Goal: Task Accomplishment & Management: Manage account settings

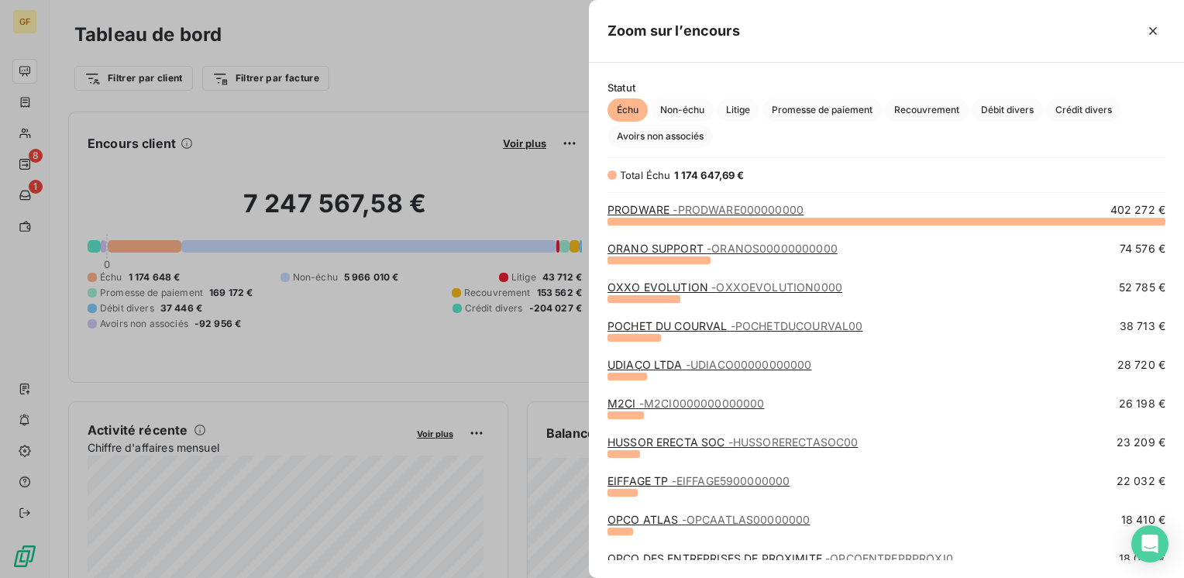
scroll to position [345, 582]
click at [661, 246] on link "ORANO SUPPORT - ORANOS00000000000" at bounding box center [722, 248] width 230 height 13
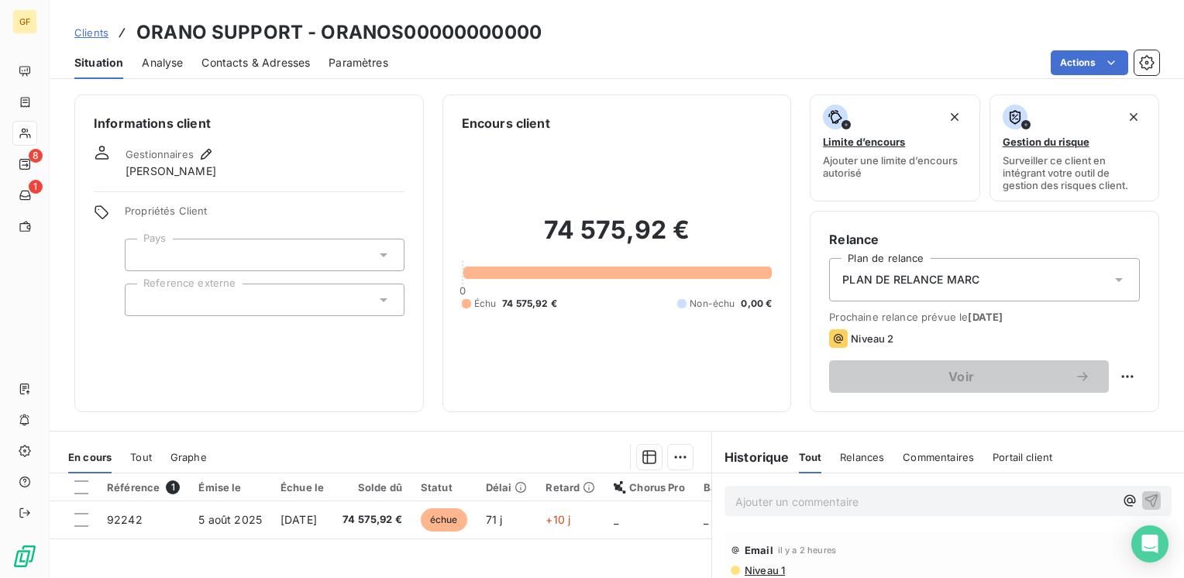
click at [273, 57] on span "Contacts & Adresses" at bounding box center [255, 62] width 108 height 15
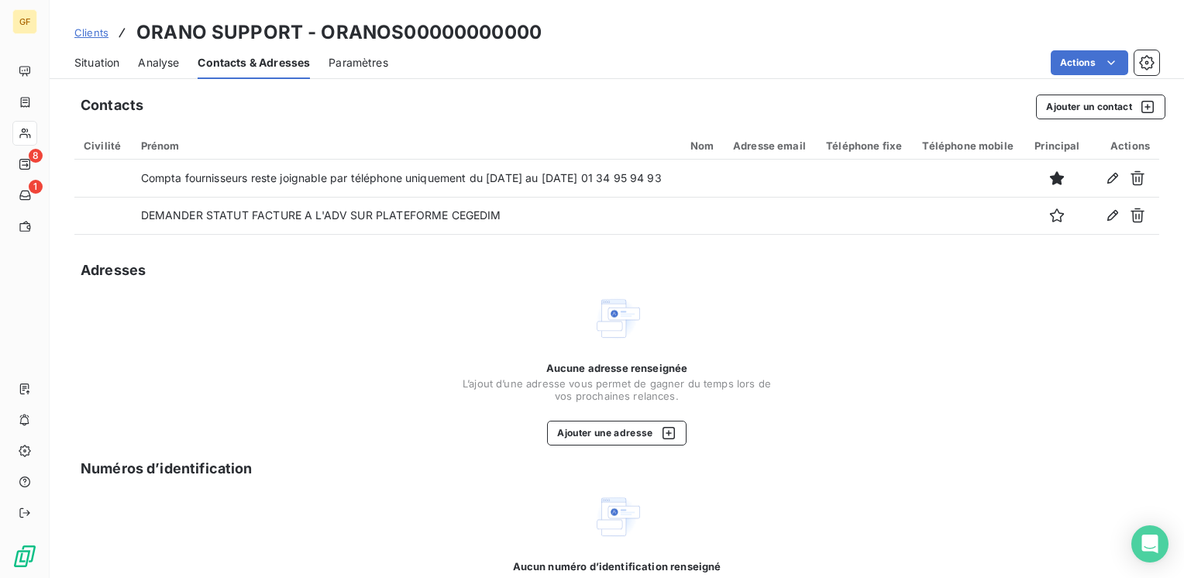
click at [387, 374] on div "Aucune adresse renseignée L’ajout d’une adresse vous permet de gagner du temps …" at bounding box center [616, 370] width 1084 height 152
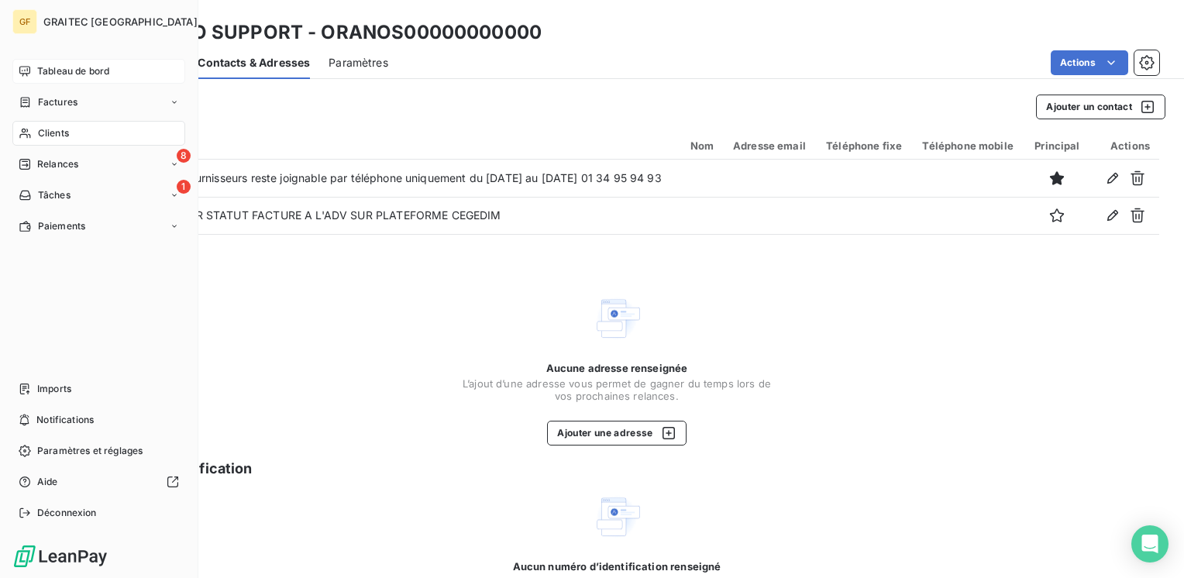
click at [77, 59] on div "Tableau de bord" at bounding box center [98, 71] width 173 height 25
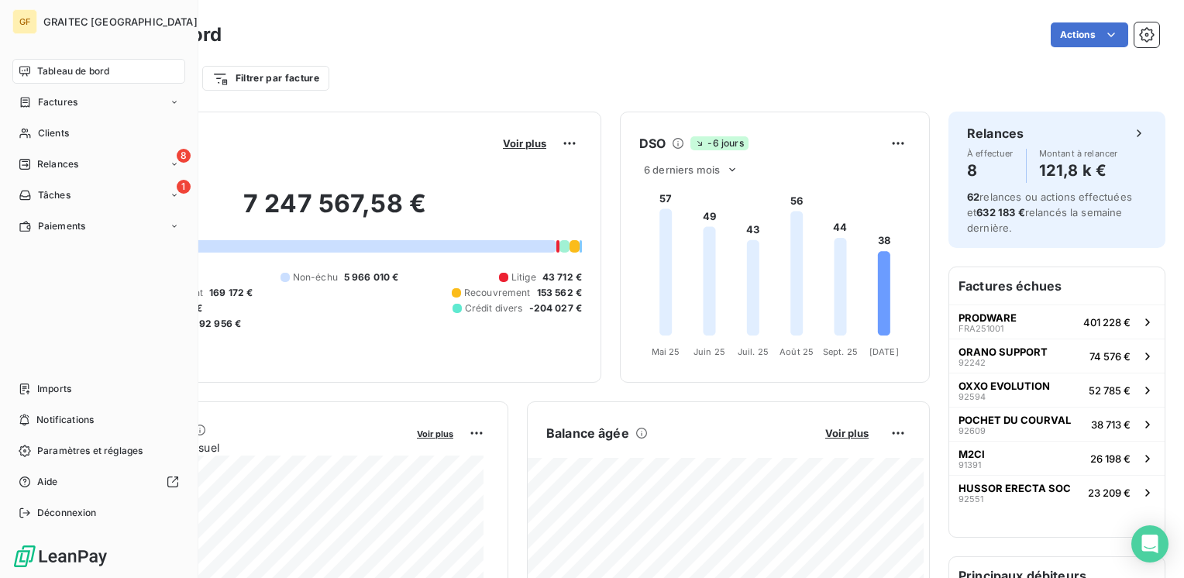
click at [69, 70] on span "Tableau de bord" at bounding box center [73, 71] width 72 height 14
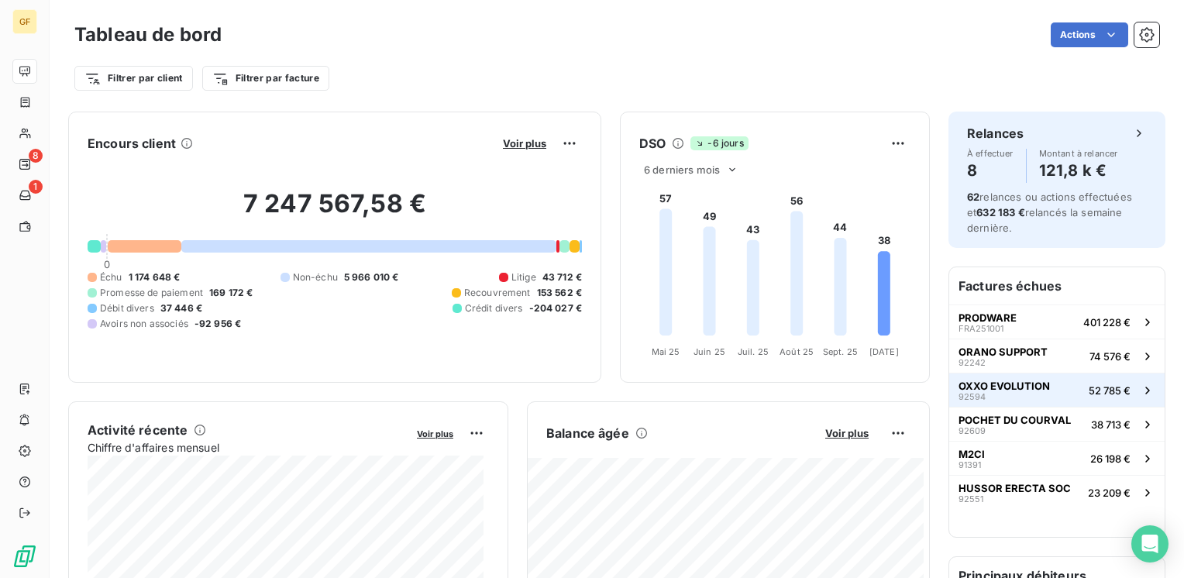
click at [977, 381] on span "OXXO EVOLUTION" at bounding box center [1003, 386] width 91 height 12
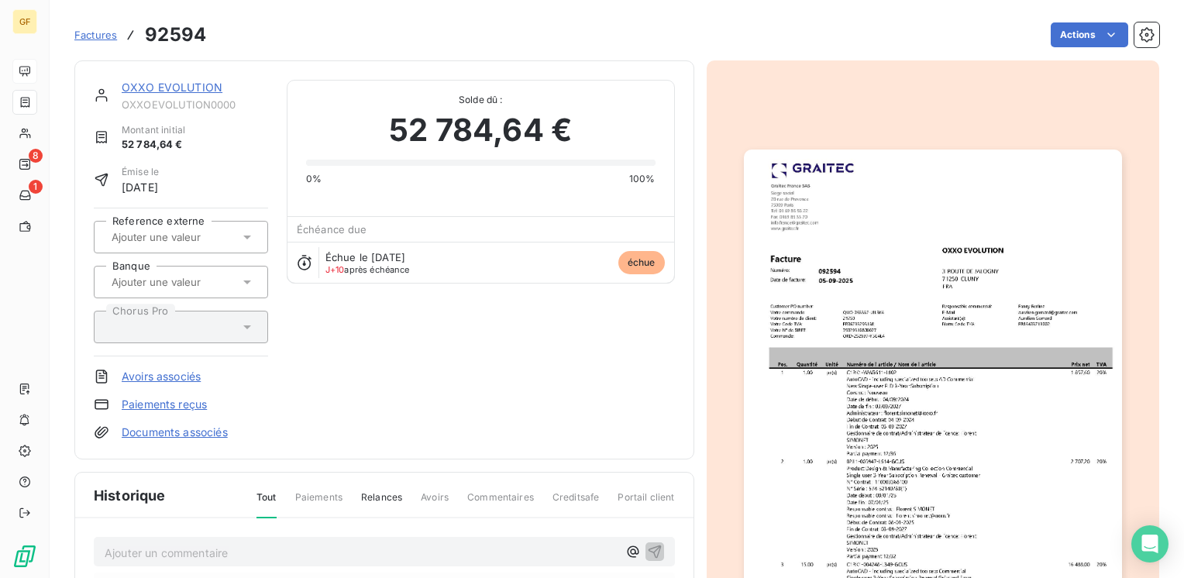
click at [166, 90] on link "OXXO EVOLUTION" at bounding box center [172, 87] width 101 height 13
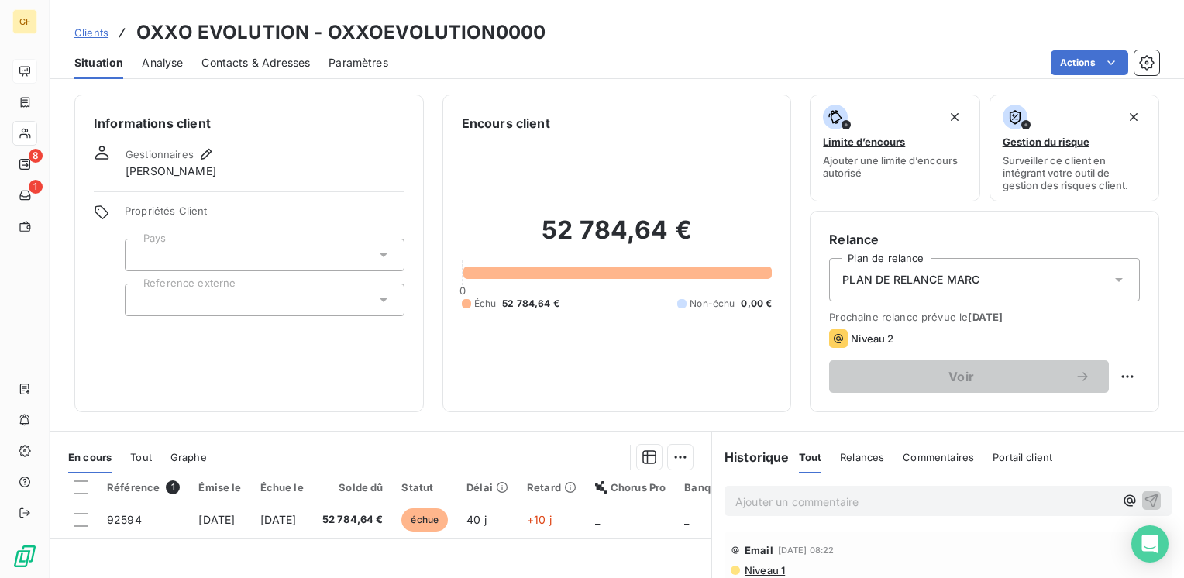
click at [239, 65] on span "Contacts & Adresses" at bounding box center [255, 62] width 108 height 15
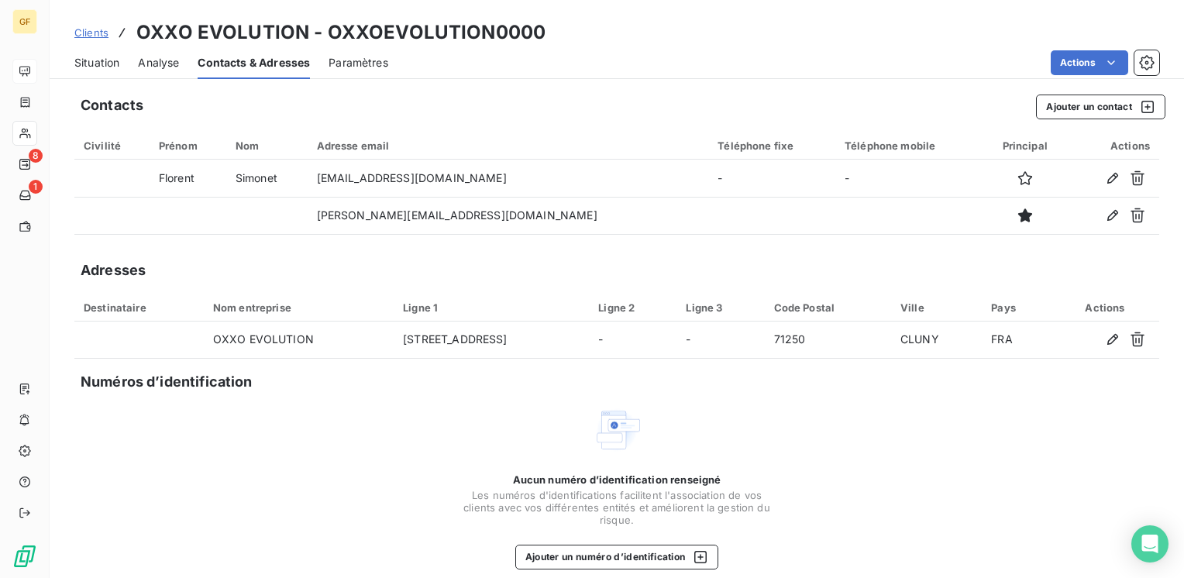
click at [90, 63] on span "Situation" at bounding box center [96, 62] width 45 height 15
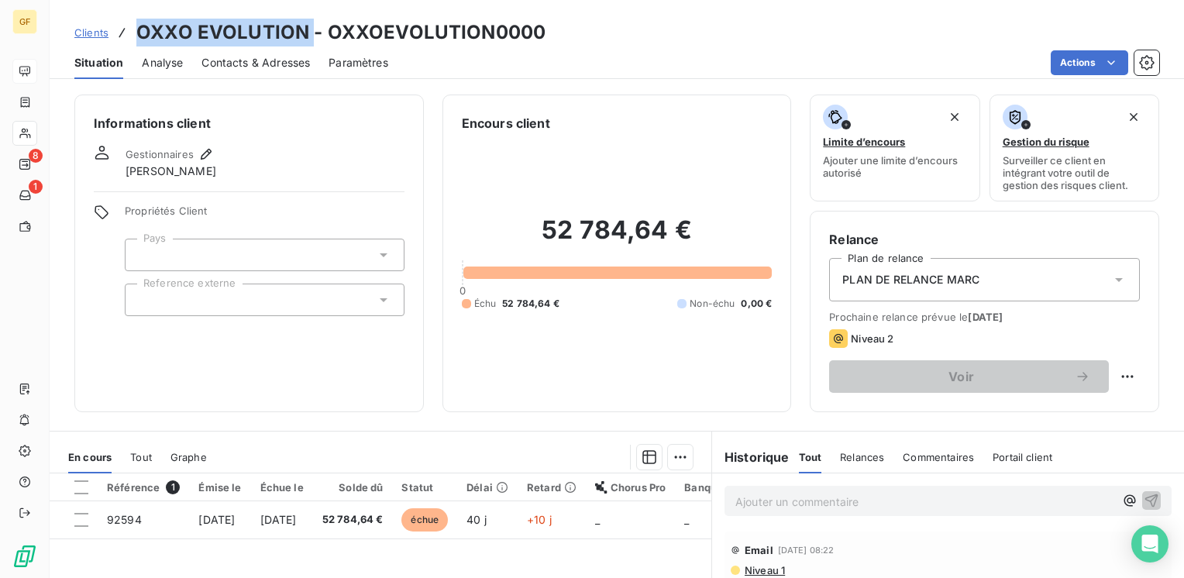
drag, startPoint x: 310, startPoint y: 29, endPoint x: 139, endPoint y: 29, distance: 170.4
click at [139, 29] on h3 "OXXO EVOLUTION - OXXOEVOLUTION0000" at bounding box center [340, 33] width 409 height 28
copy h3 "OXXO EVOLUTION"
click at [255, 61] on span "Contacts & Adresses" at bounding box center [255, 62] width 108 height 15
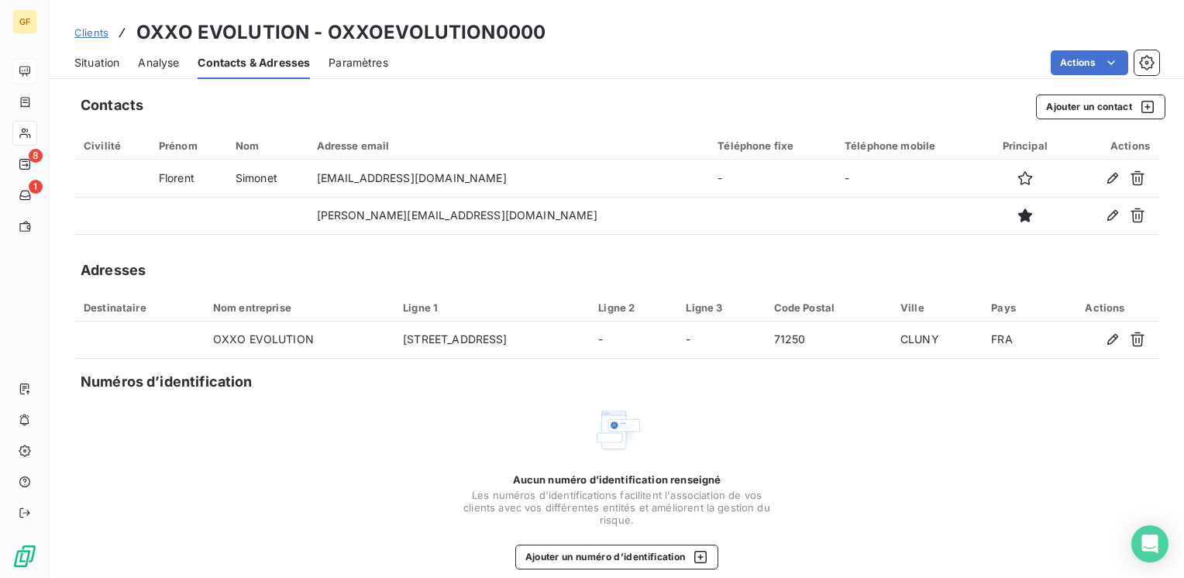
click at [1066, 91] on div "Contacts Ajouter un contact Civilité Prénom Nom Adresse email Téléphone fixe Té…" at bounding box center [617, 339] width 1134 height 509
click at [1066, 101] on button "Ajouter un contact" at bounding box center [1100, 106] width 129 height 25
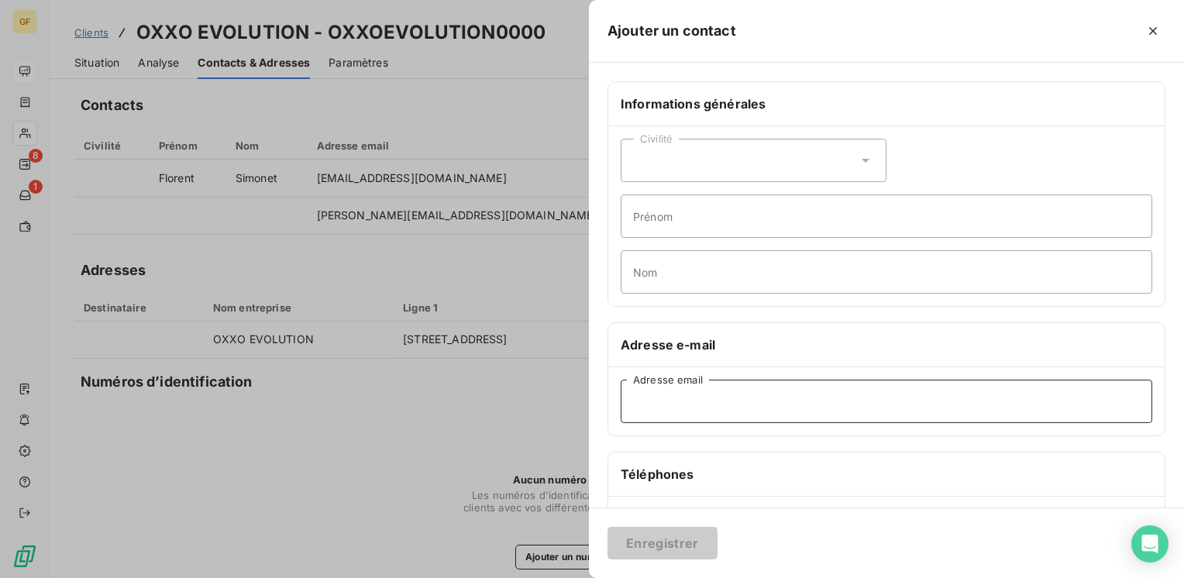
click at [691, 416] on input "Adresse email" at bounding box center [885, 401] width 531 height 43
paste input "[EMAIL_ADDRESS][DOMAIN_NAME]"
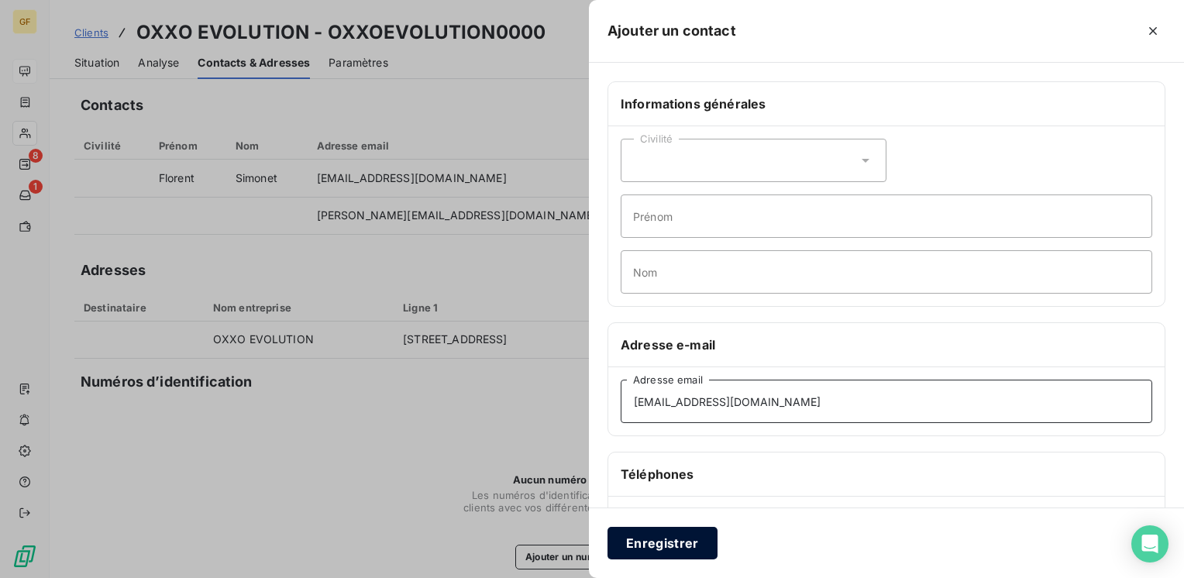
type input "[EMAIL_ADDRESS][DOMAIN_NAME]"
click at [679, 546] on button "Enregistrer" at bounding box center [662, 543] width 110 height 33
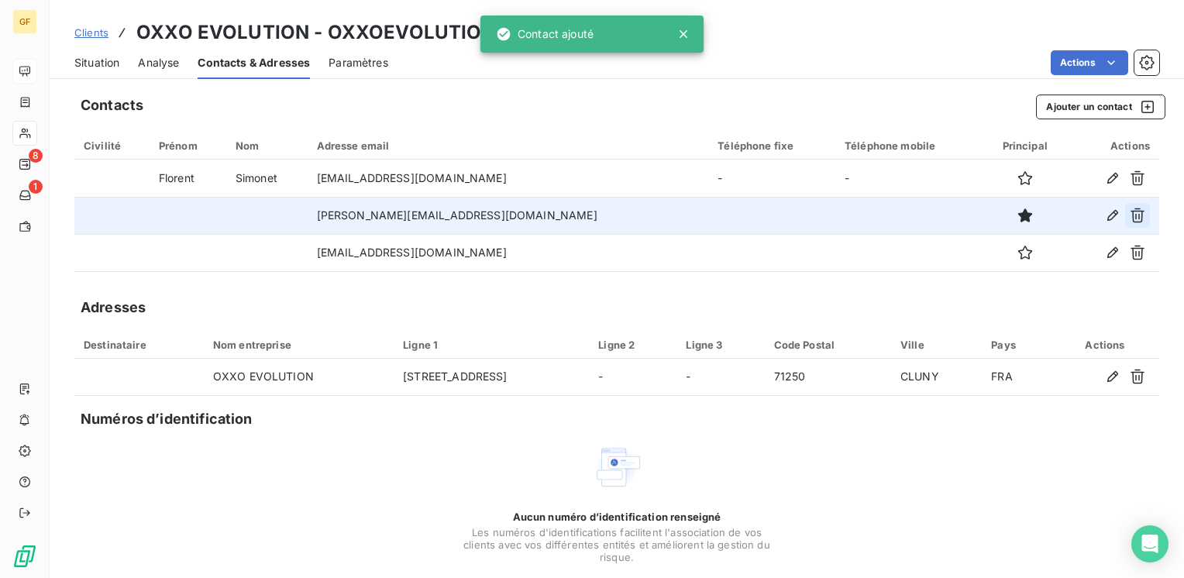
click at [1129, 214] on icon "button" at bounding box center [1136, 215] width 15 height 15
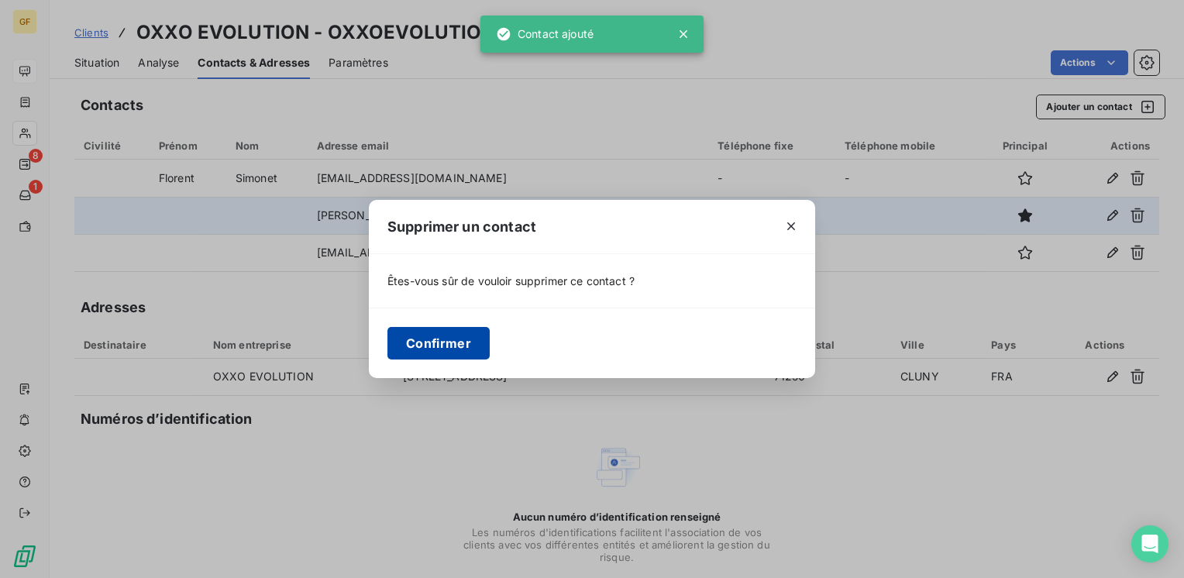
click at [449, 353] on button "Confirmer" at bounding box center [438, 343] width 102 height 33
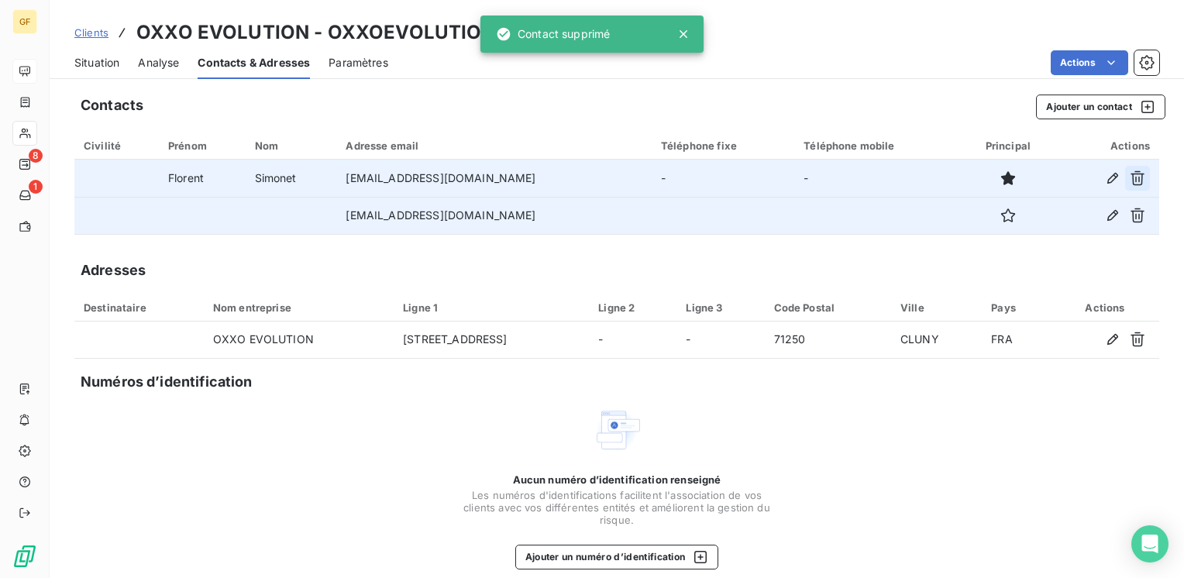
click at [1129, 172] on icon "button" at bounding box center [1136, 177] width 15 height 15
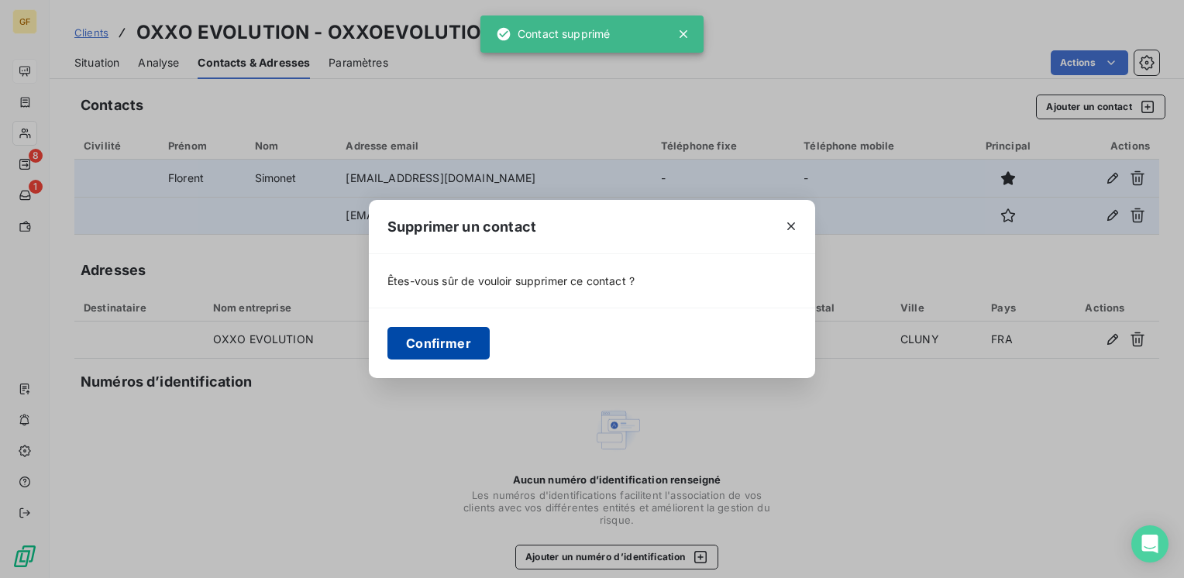
click at [402, 342] on button "Confirmer" at bounding box center [438, 343] width 102 height 33
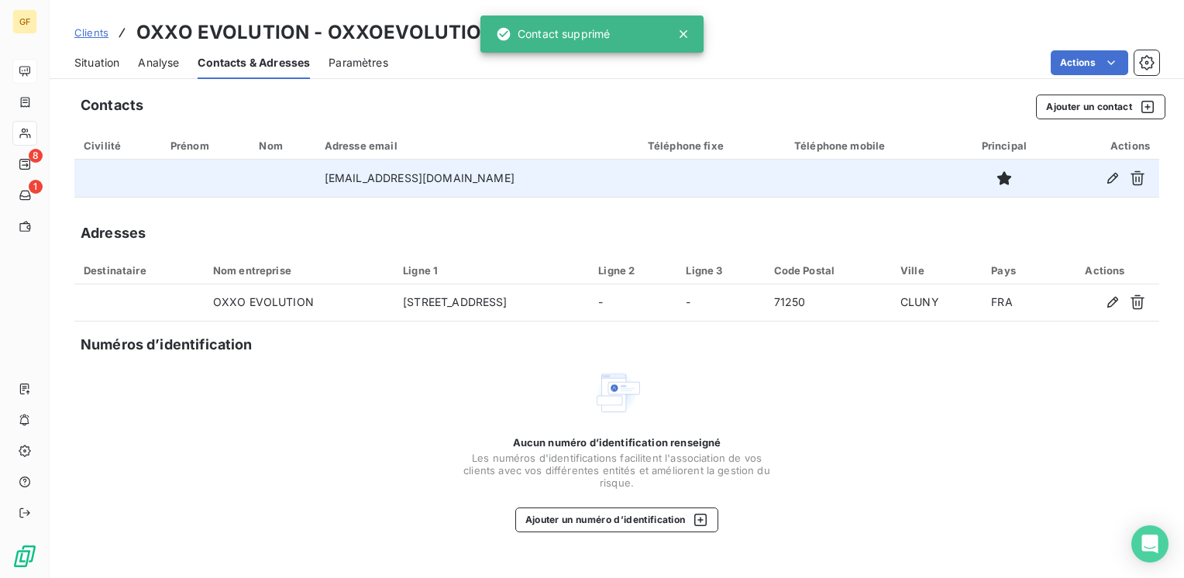
click at [104, 63] on span "Situation" at bounding box center [96, 62] width 45 height 15
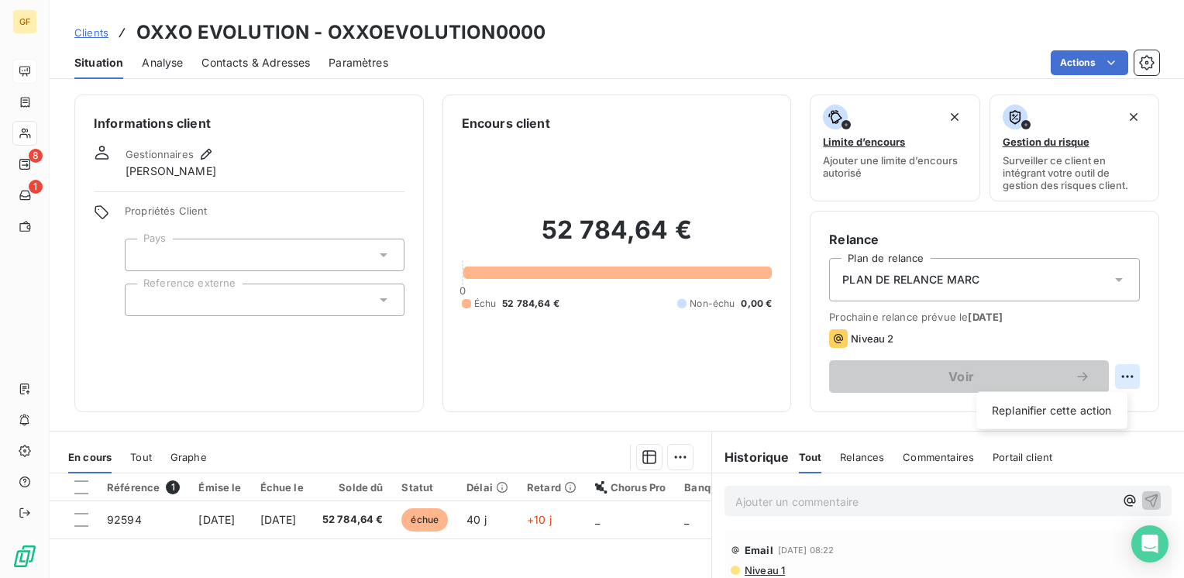
click at [1112, 376] on html "GF 8 1 Clients OXXO EVOLUTION - OXXOEVOLUTION0000 Situation Analyse Contacts & …" at bounding box center [592, 289] width 1184 height 578
click at [1038, 405] on div "Replanifier cette action" at bounding box center [1051, 410] width 139 height 25
select select "9"
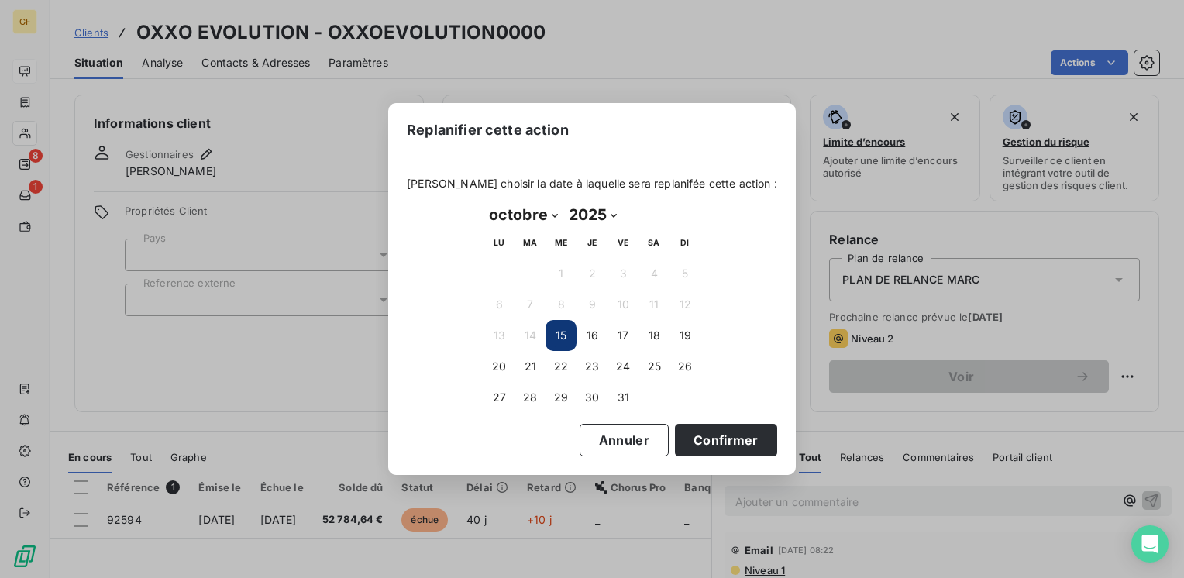
click at [558, 333] on button "15" at bounding box center [560, 335] width 31 height 31
click at [561, 334] on button "15" at bounding box center [560, 335] width 31 height 31
click at [710, 440] on button "Confirmer" at bounding box center [726, 440] width 102 height 33
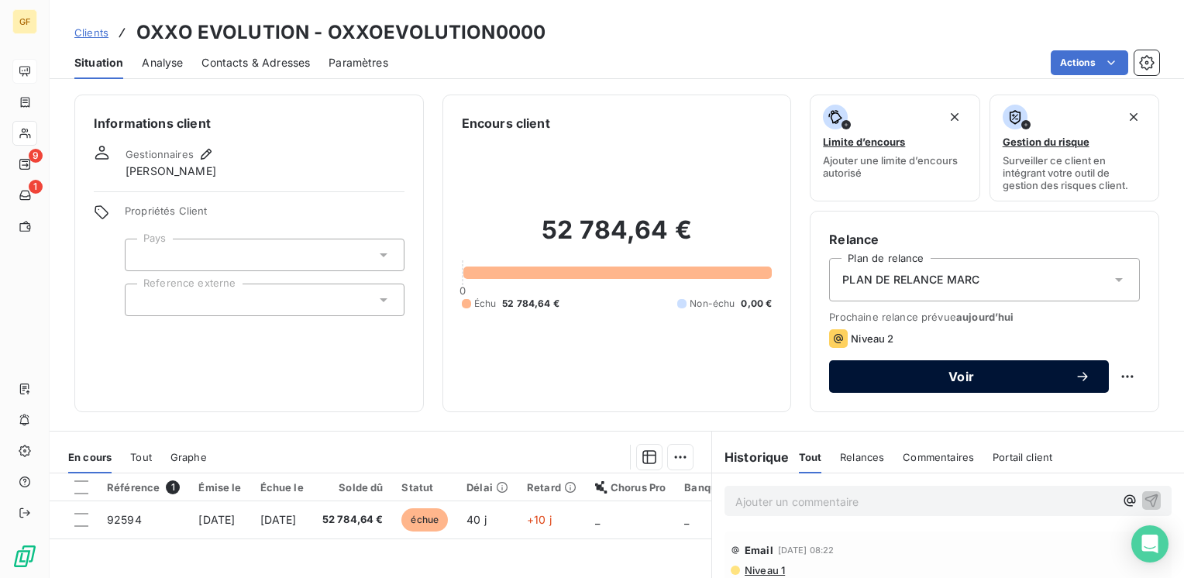
click at [906, 382] on span "Voir" at bounding box center [960, 376] width 227 height 12
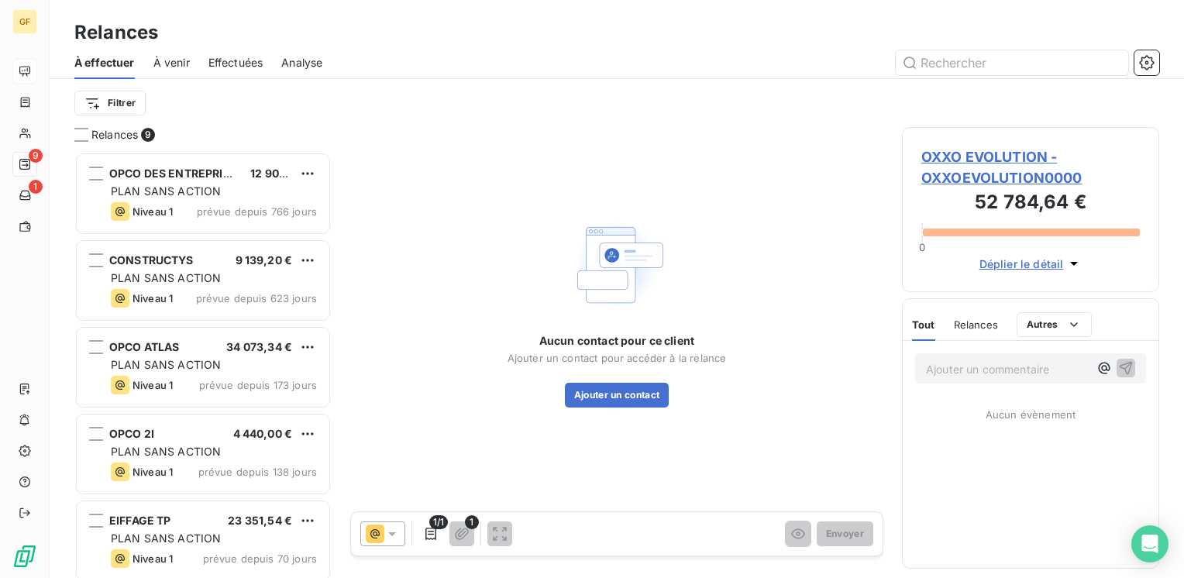
scroll to position [414, 245]
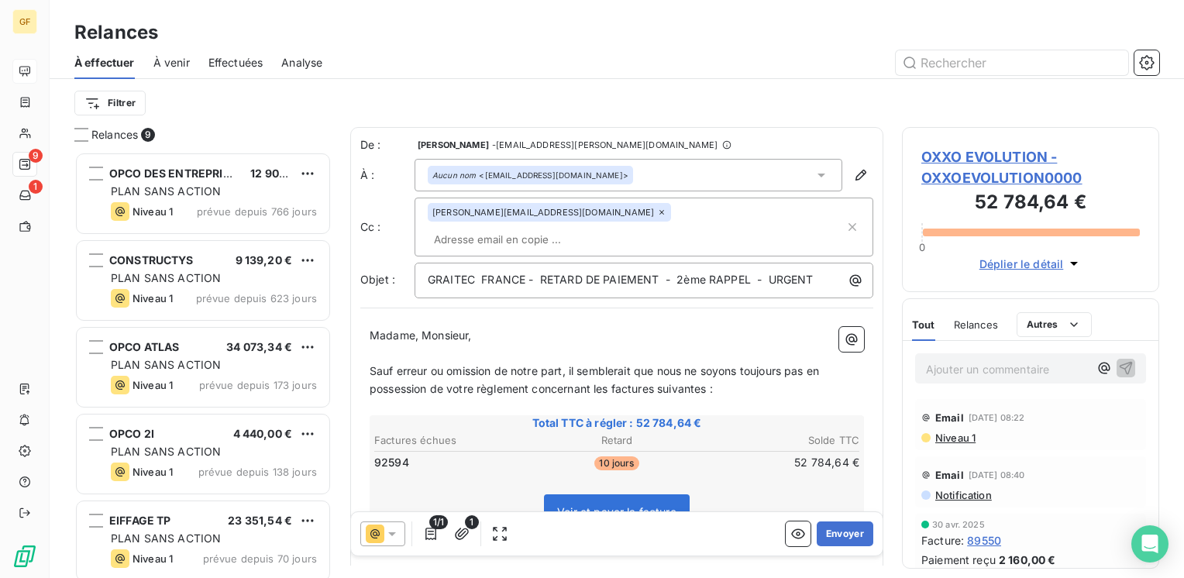
click at [389, 534] on icon at bounding box center [391, 533] width 15 height 15
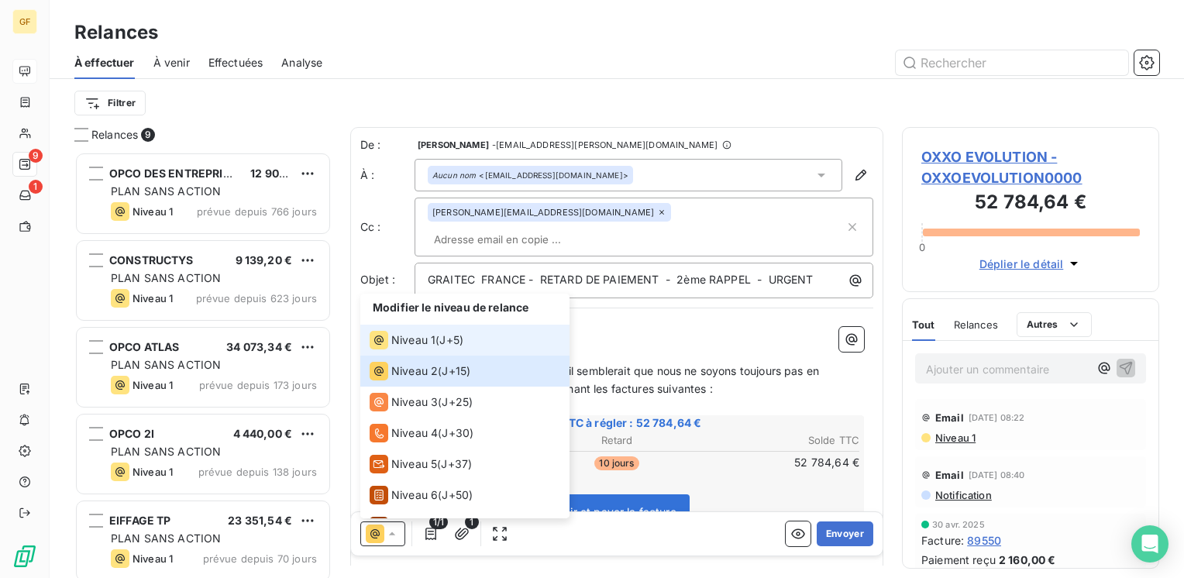
click at [419, 343] on span "Niveau 1" at bounding box center [413, 339] width 44 height 15
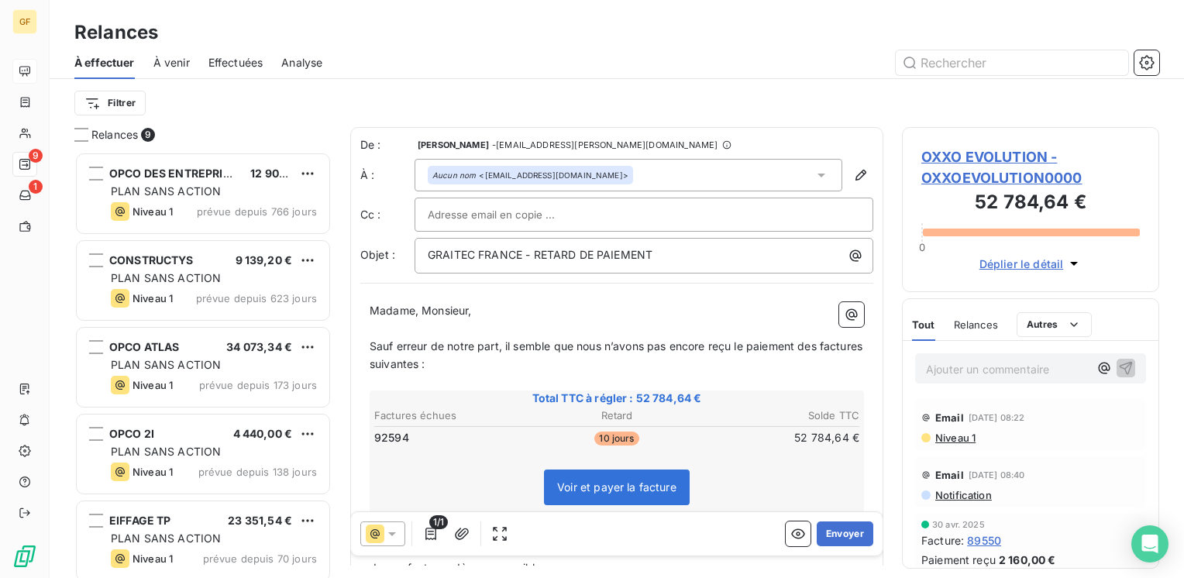
click at [706, 315] on p "Madame, Monsieur," at bounding box center [616, 311] width 494 height 18
click at [823, 529] on button "Envoyer" at bounding box center [844, 533] width 57 height 25
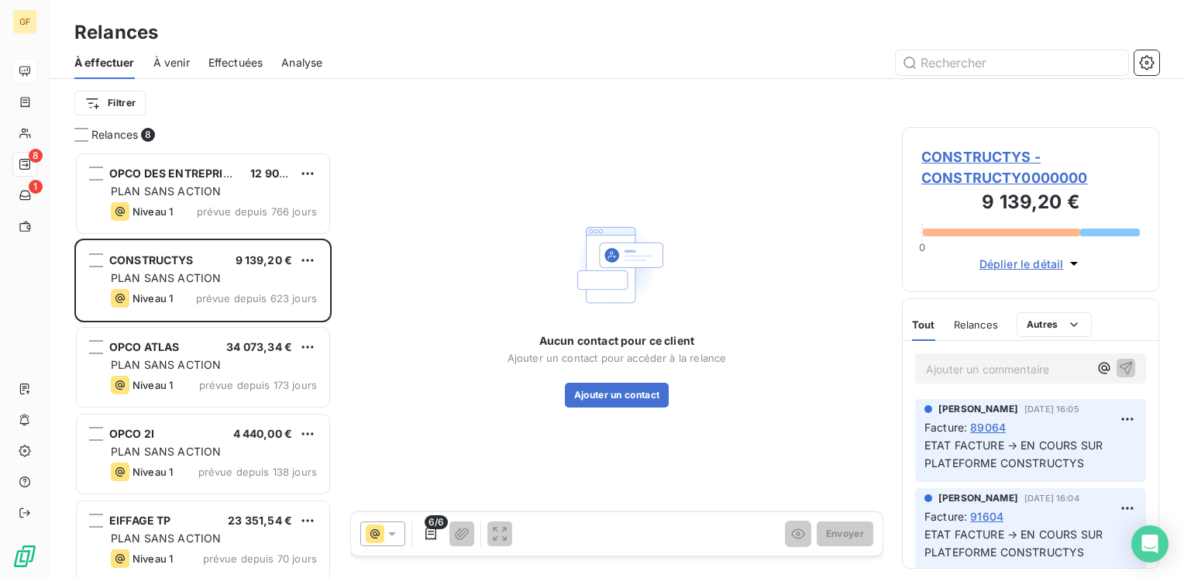
click at [226, 58] on span "Effectuées" at bounding box center [235, 62] width 55 height 15
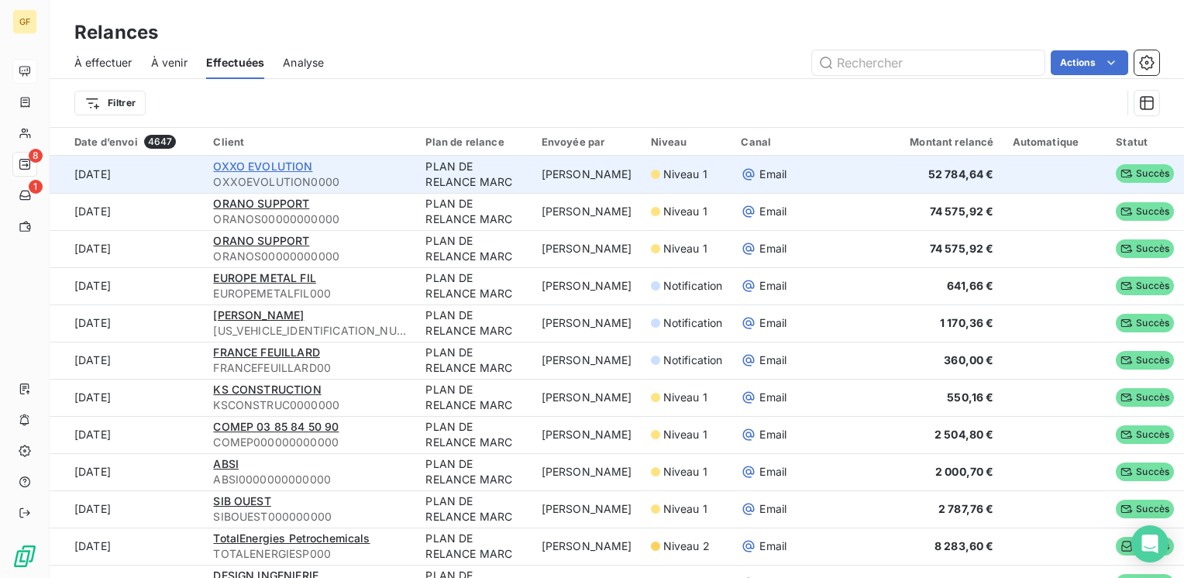
click at [268, 163] on span "OXXO EVOLUTION" at bounding box center [262, 166] width 99 height 13
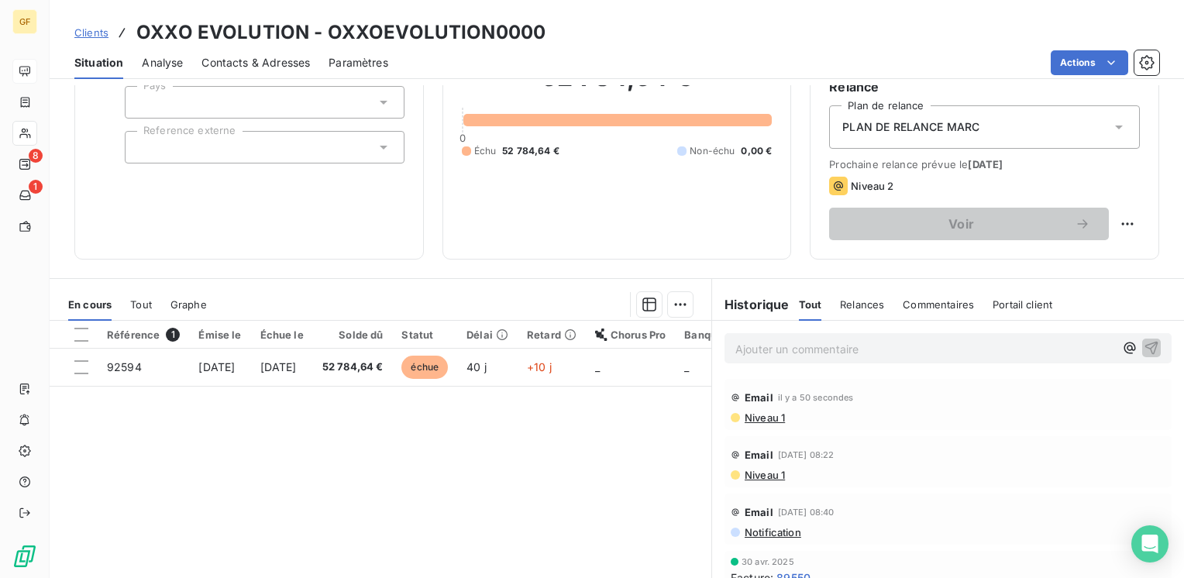
scroll to position [155, 0]
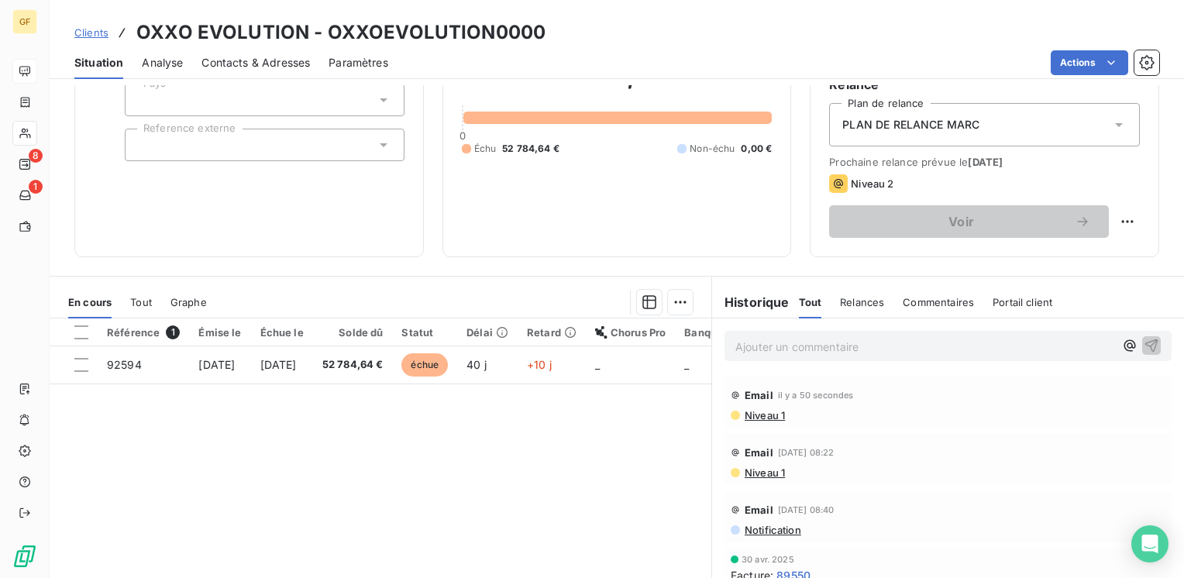
click at [770, 417] on span "Niveau 1" at bounding box center [764, 415] width 42 height 12
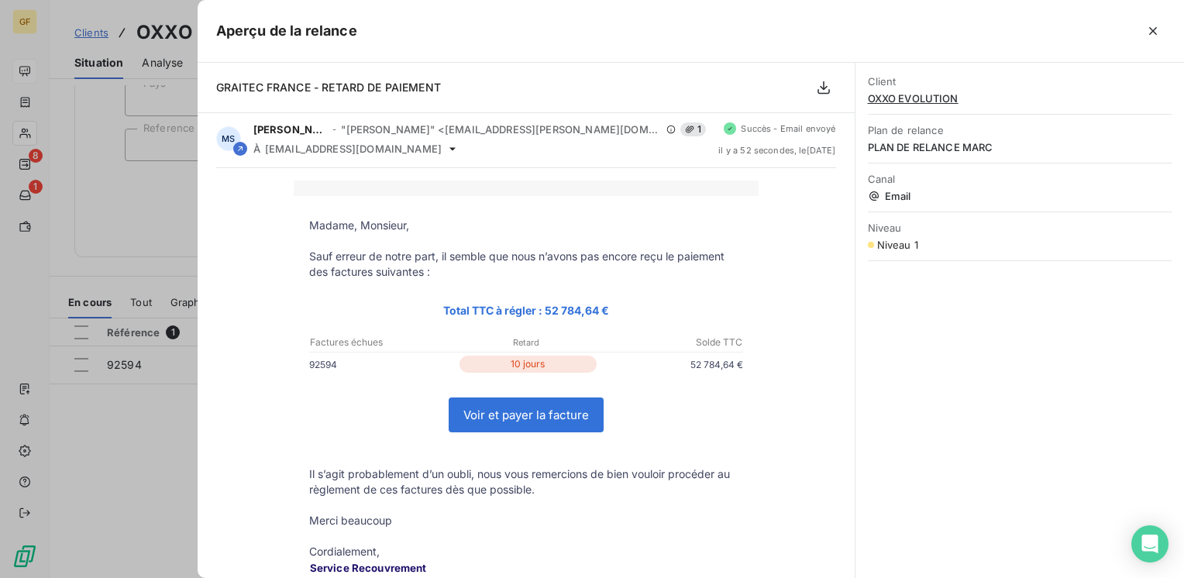
scroll to position [0, 0]
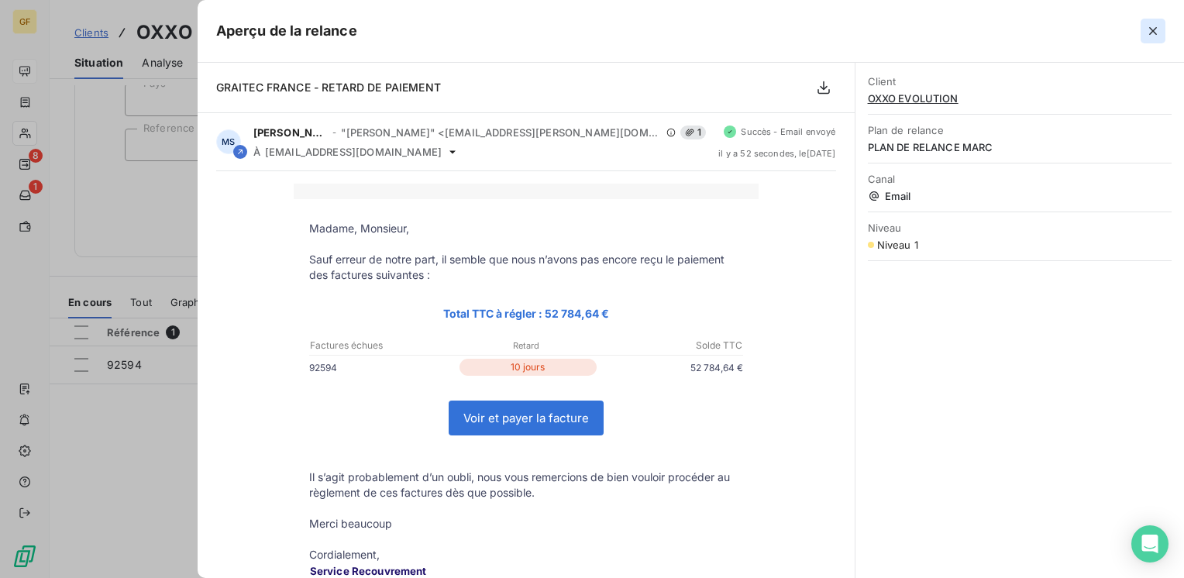
click at [1154, 26] on icon "button" at bounding box center [1152, 30] width 15 height 15
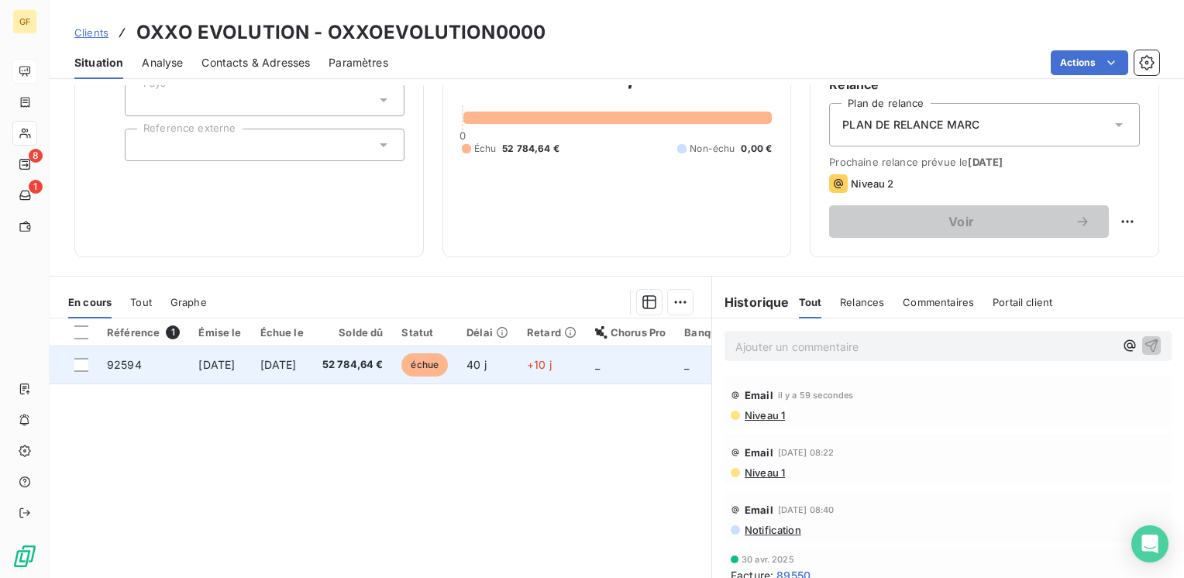
click at [383, 359] on span "52 784,64 €" at bounding box center [352, 364] width 61 height 15
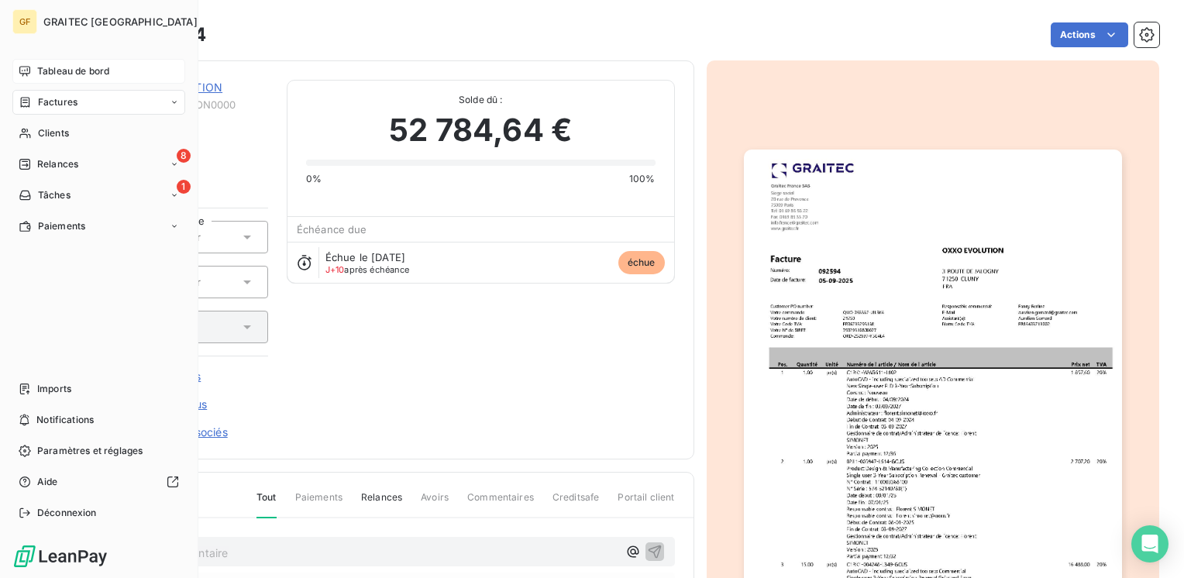
click at [62, 70] on span "Tableau de bord" at bounding box center [73, 71] width 72 height 14
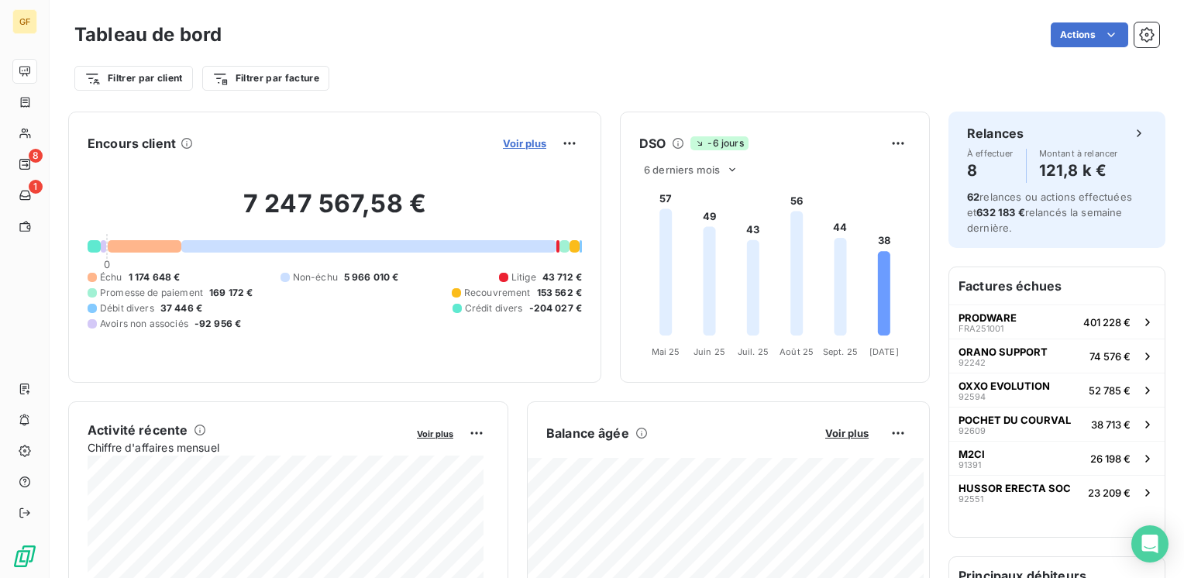
click at [519, 143] on span "Voir plus" at bounding box center [524, 143] width 43 height 12
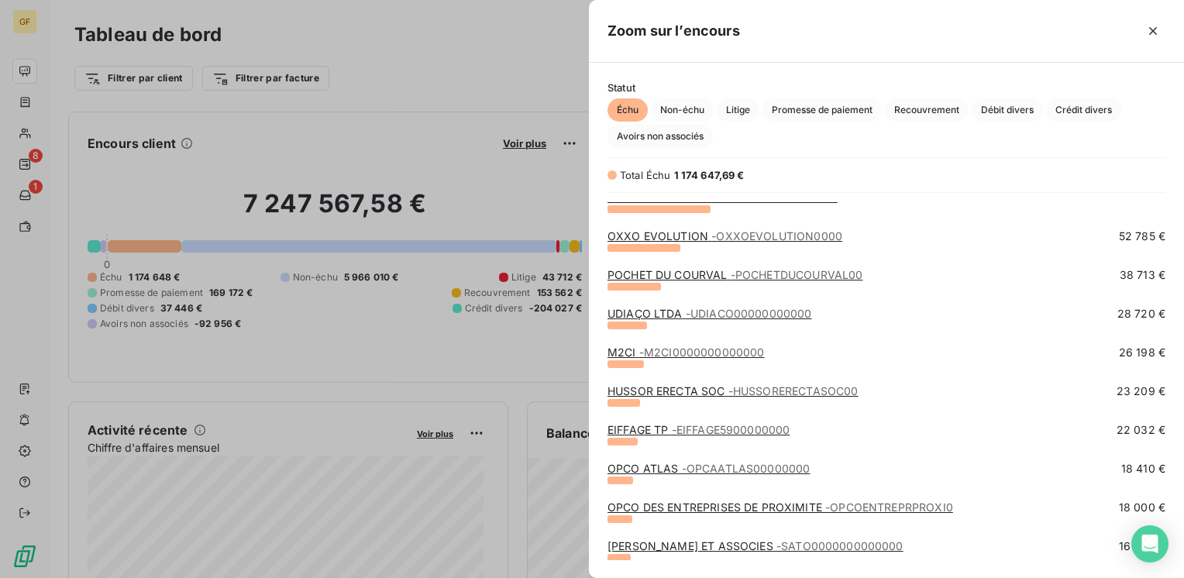
scroll to position [77, 0]
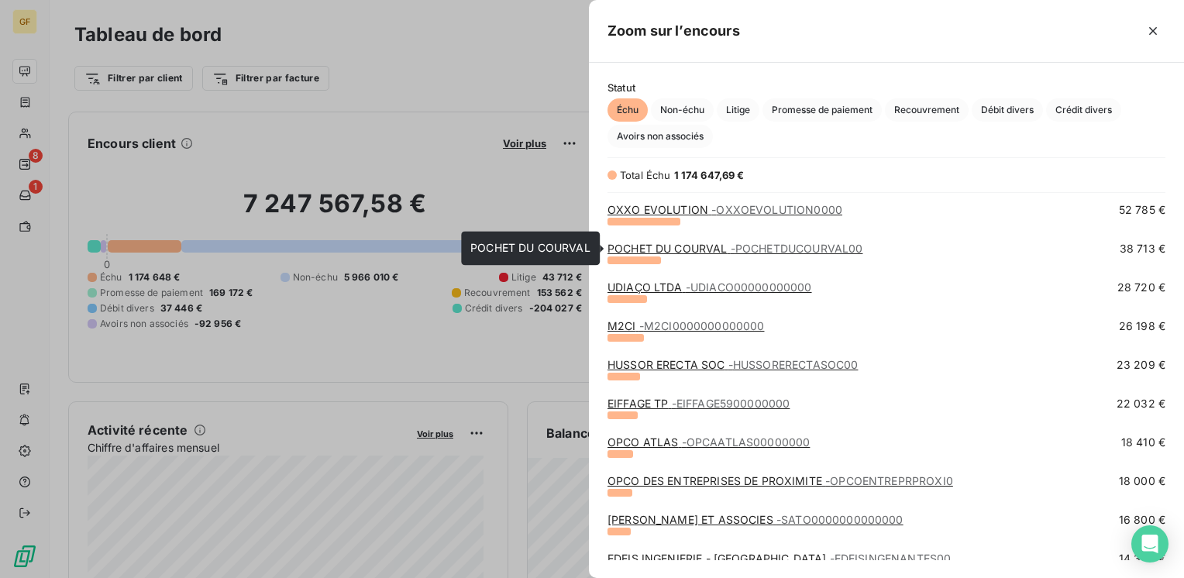
click at [649, 247] on link "POCHET DU COURVAL - POCHETDUCOURVAL00" at bounding box center [734, 248] width 255 height 13
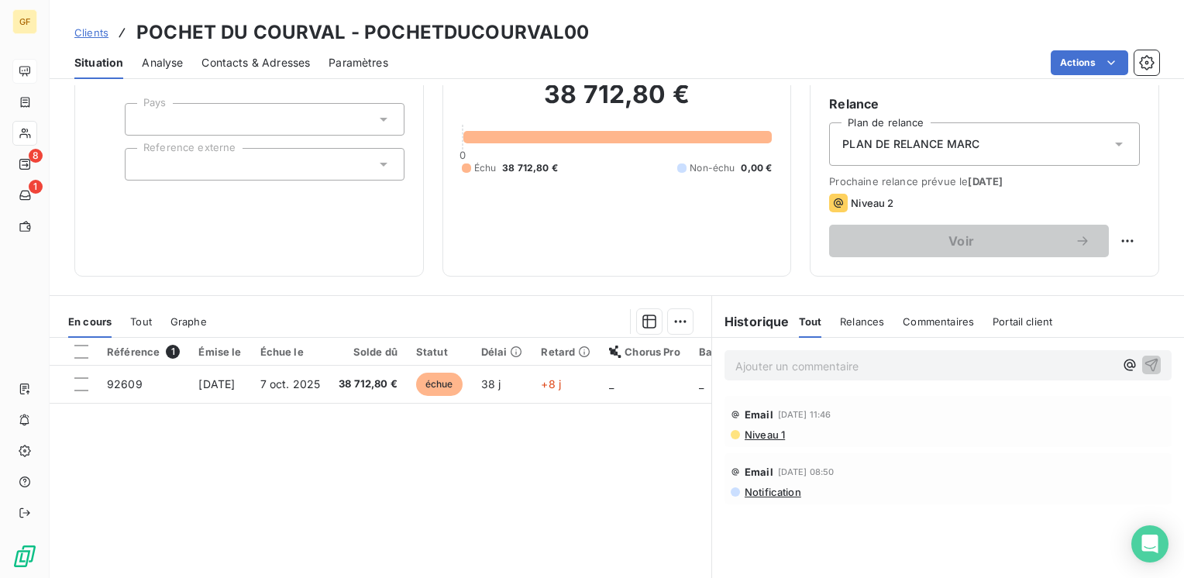
scroll to position [163, 0]
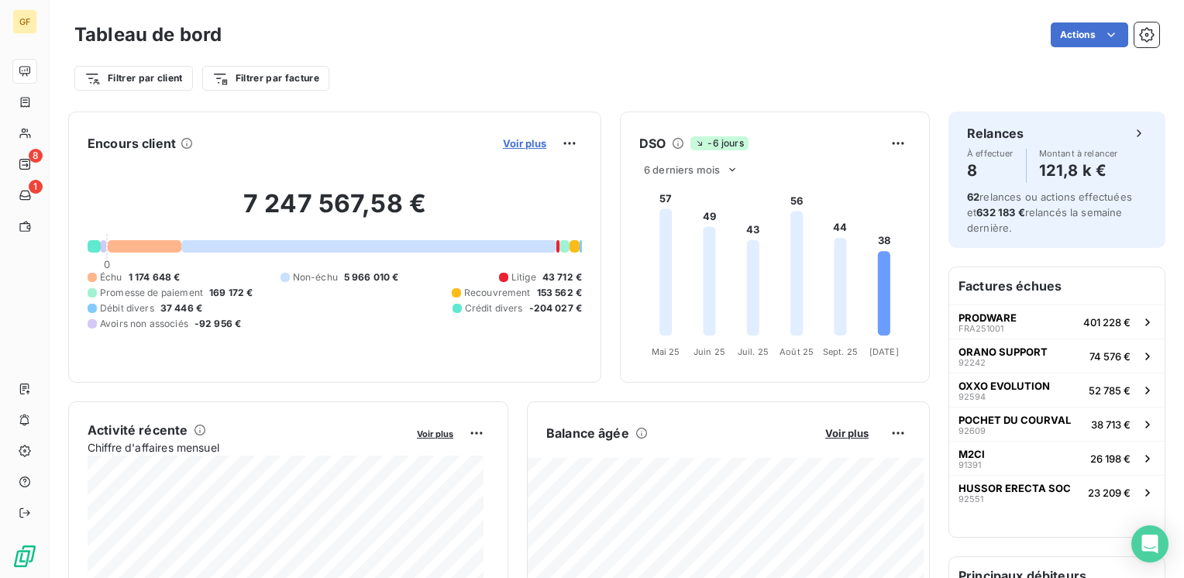
click at [509, 138] on span "Voir plus" at bounding box center [524, 143] width 43 height 12
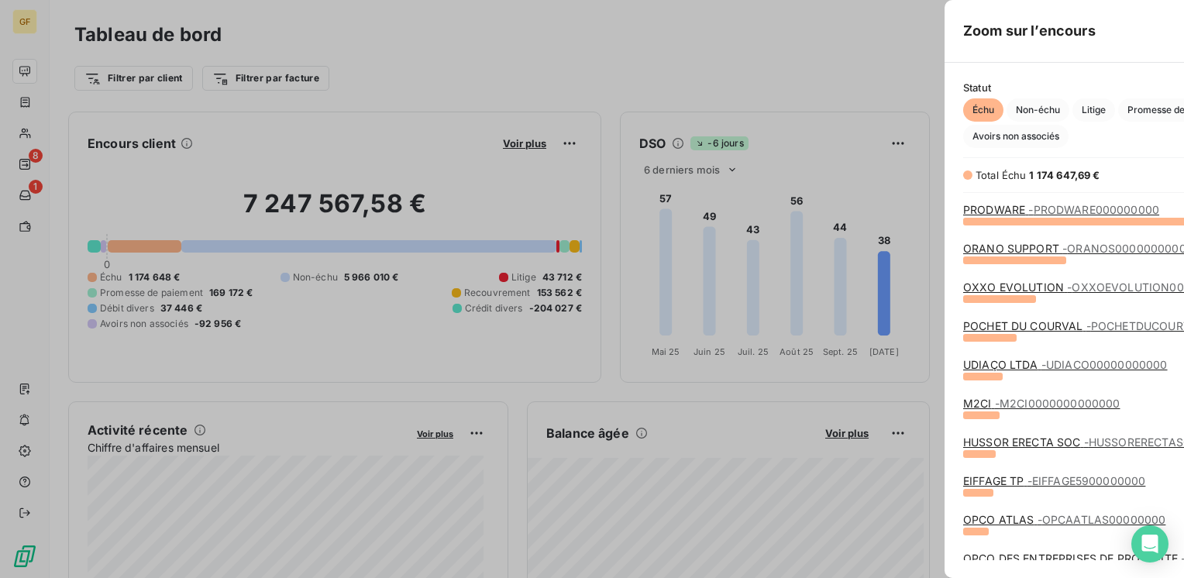
scroll to position [566, 582]
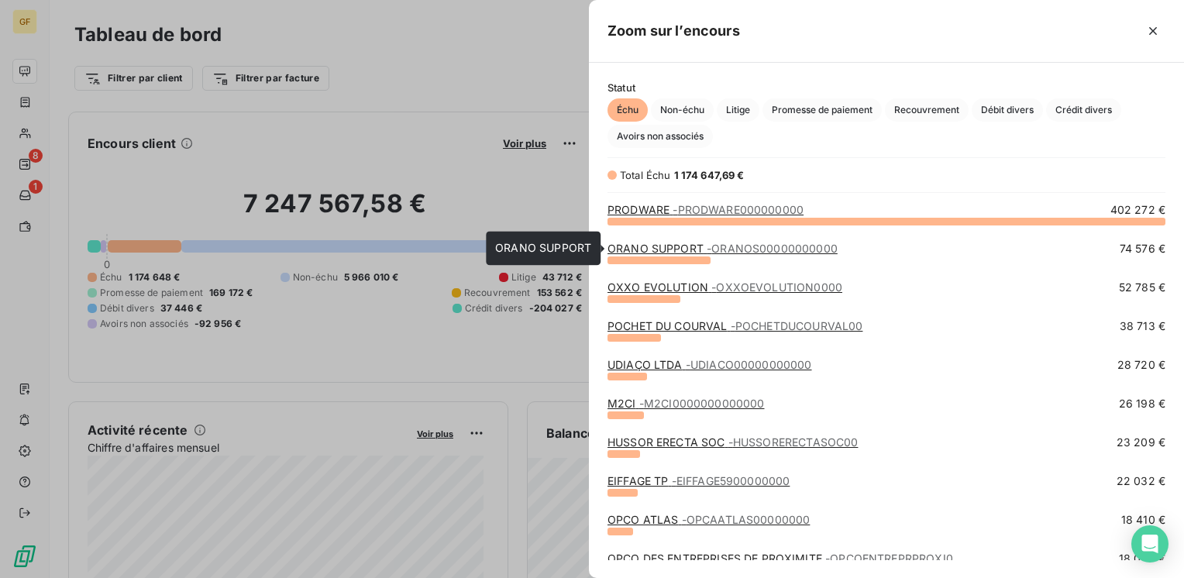
click at [650, 249] on link "ORANO SUPPORT - ORANOS00000000000" at bounding box center [722, 248] width 230 height 13
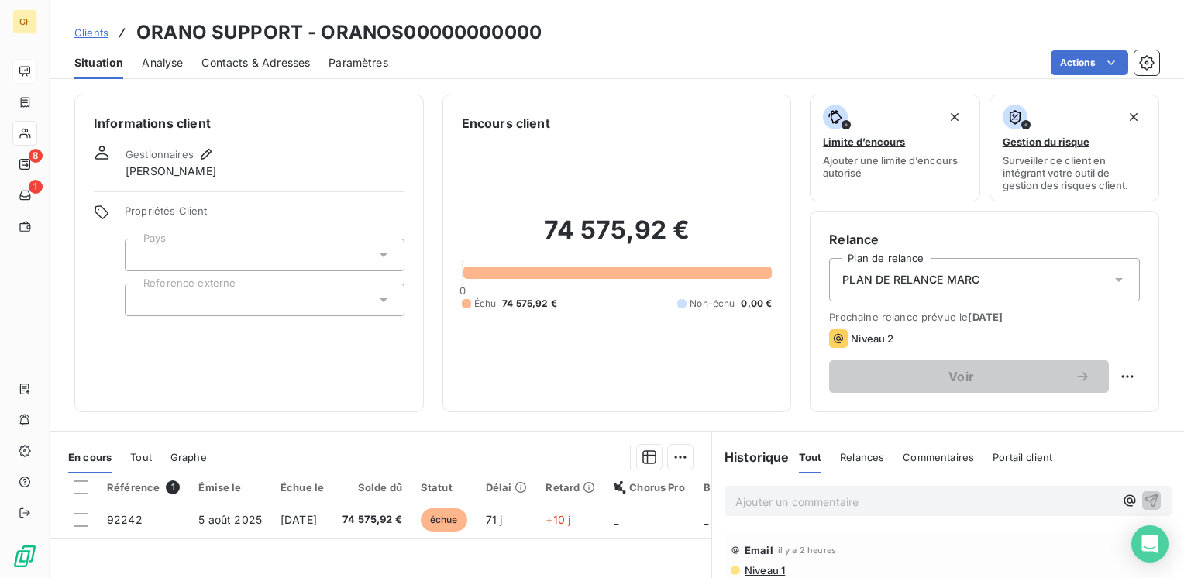
click at [277, 61] on span "Contacts & Adresses" at bounding box center [255, 62] width 108 height 15
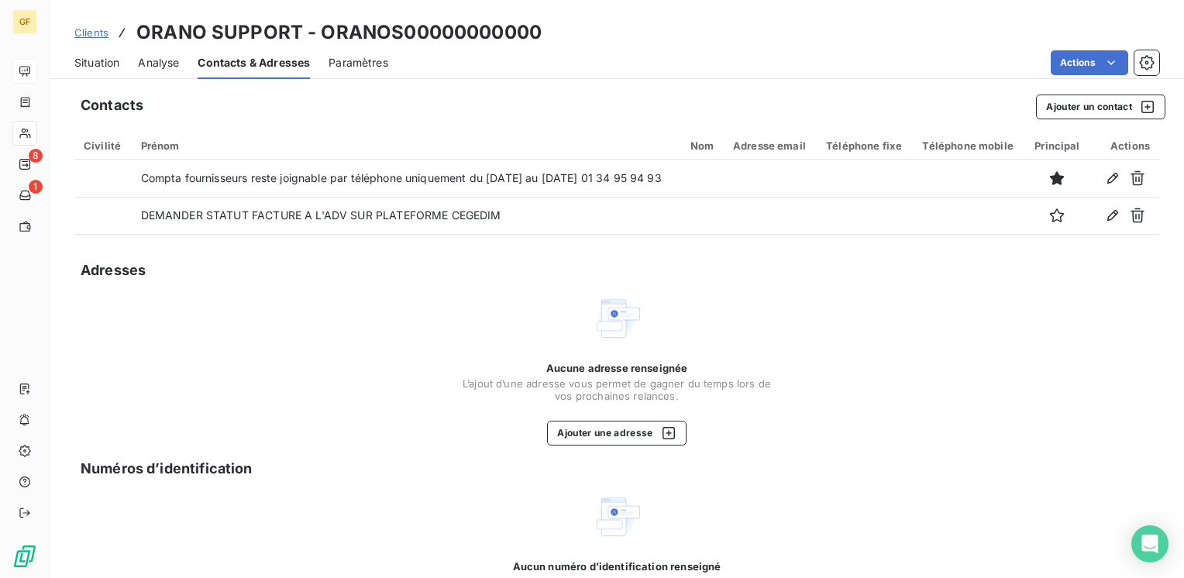
click at [99, 63] on span "Situation" at bounding box center [96, 62] width 45 height 15
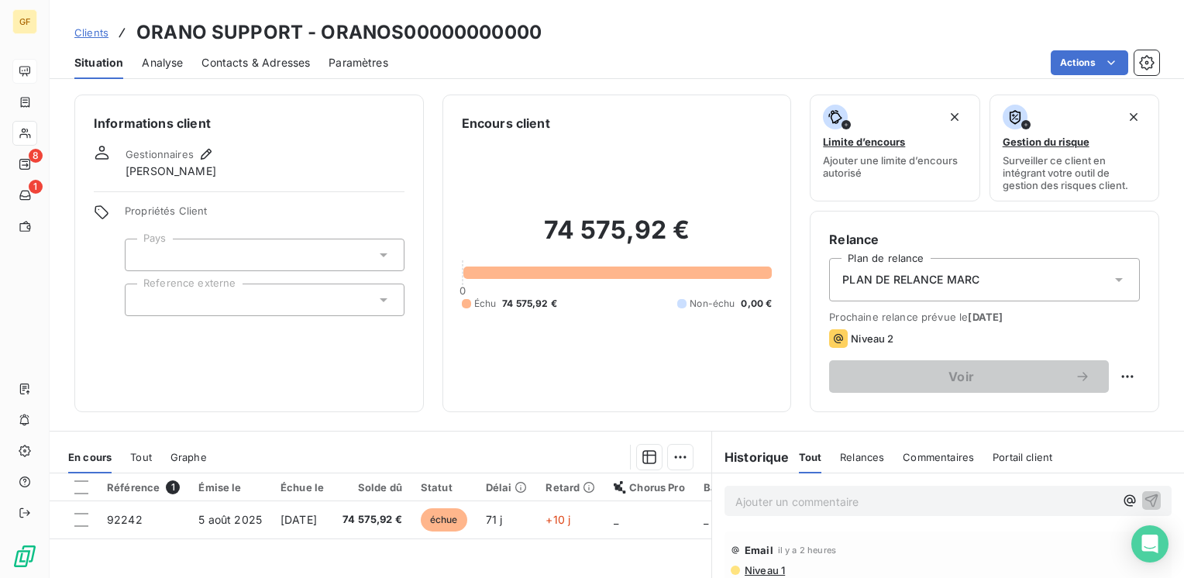
click at [271, 64] on span "Contacts & Adresses" at bounding box center [255, 62] width 108 height 15
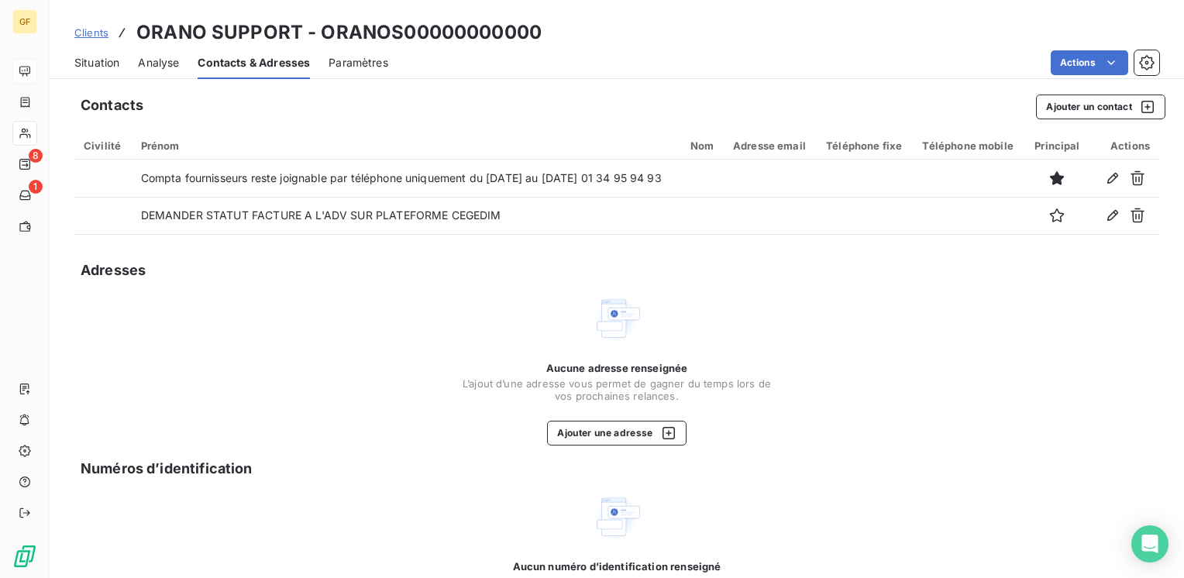
click at [90, 56] on span "Situation" at bounding box center [96, 62] width 45 height 15
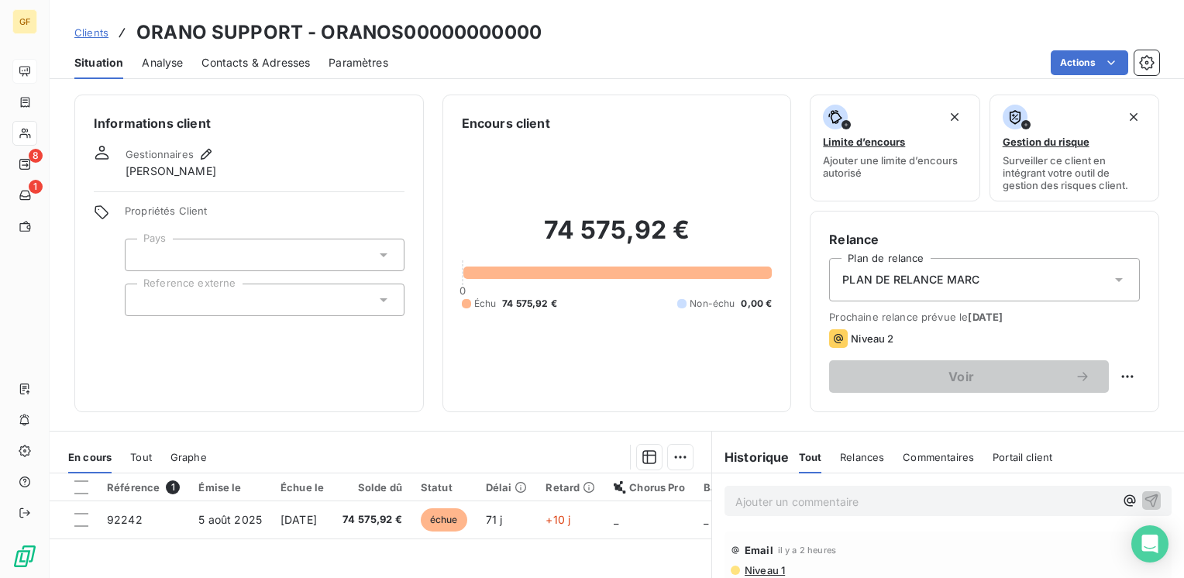
click at [284, 61] on span "Contacts & Adresses" at bounding box center [255, 62] width 108 height 15
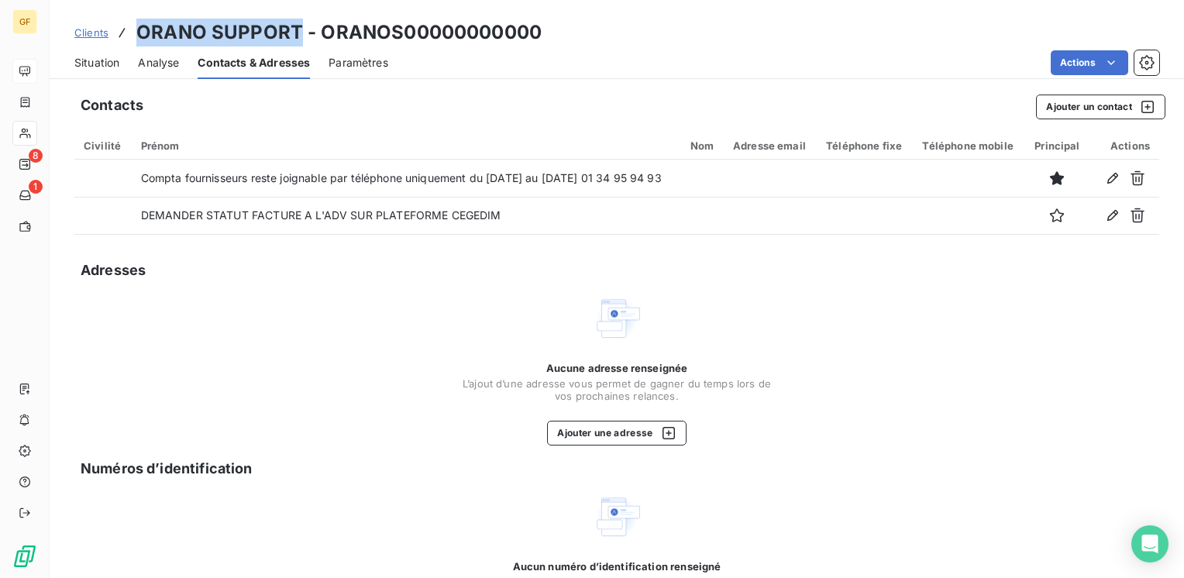
drag, startPoint x: 301, startPoint y: 29, endPoint x: 126, endPoint y: 28, distance: 174.3
click at [126, 28] on div "Clients ORANO SUPPORT - ORANOS00000000000" at bounding box center [307, 33] width 467 height 28
copy h3 "ORANO SUPPORT"
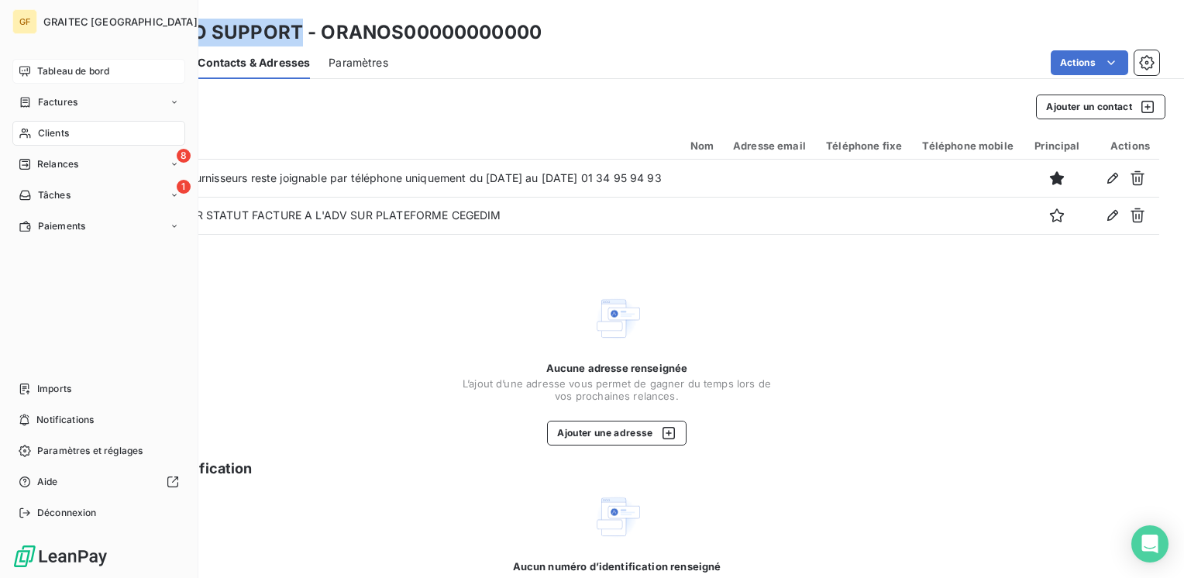
click at [53, 67] on span "Tableau de bord" at bounding box center [73, 71] width 72 height 14
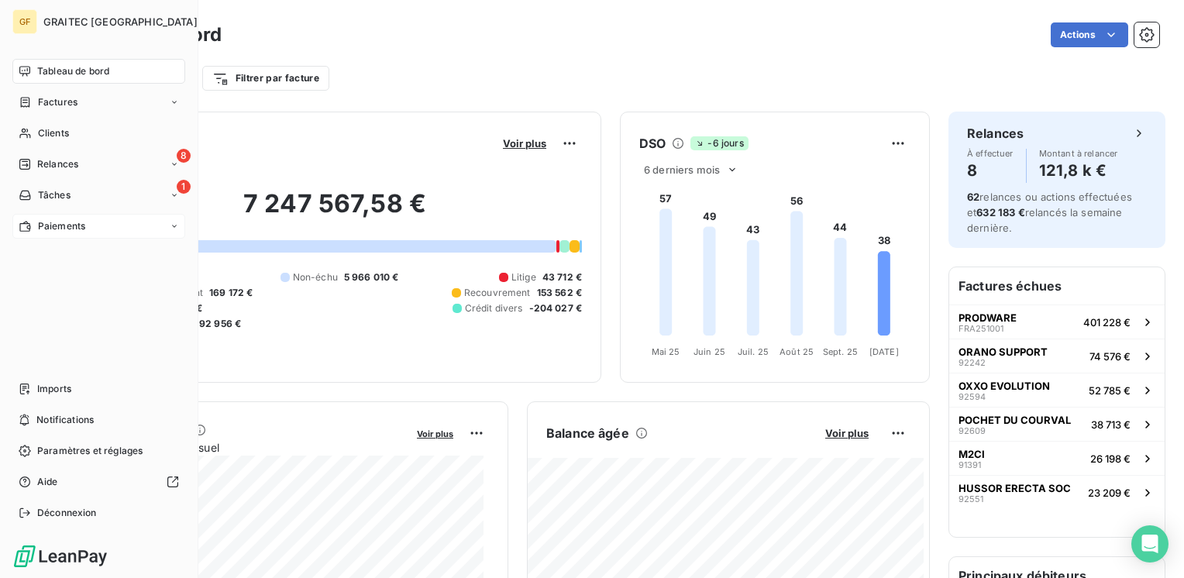
click at [62, 229] on span "Paiements" at bounding box center [61, 226] width 47 height 14
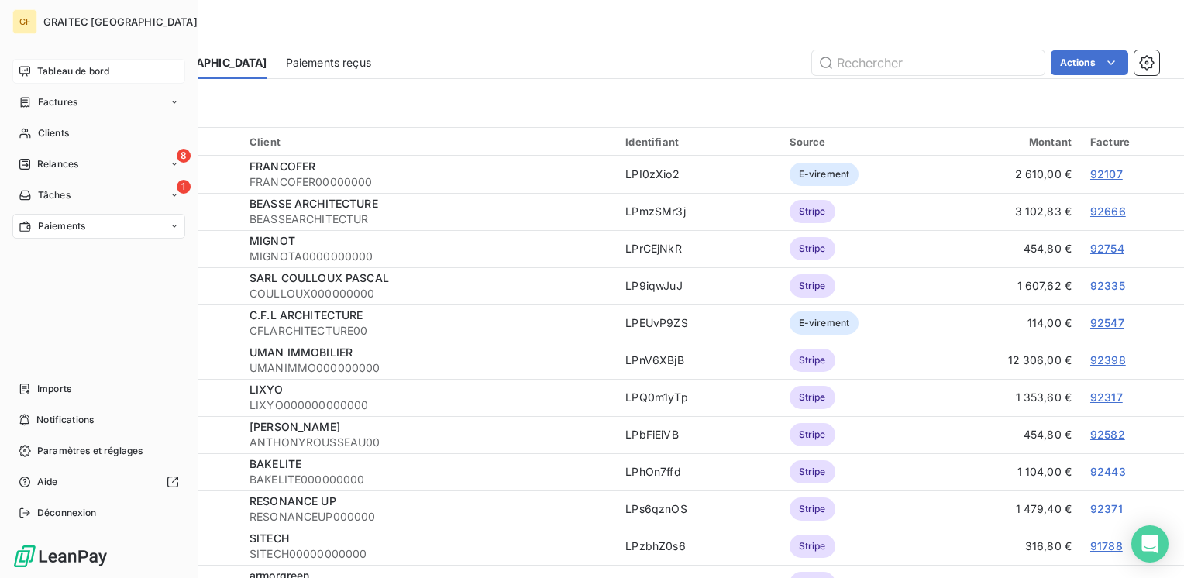
click at [53, 67] on span "Tableau de bord" at bounding box center [73, 71] width 72 height 14
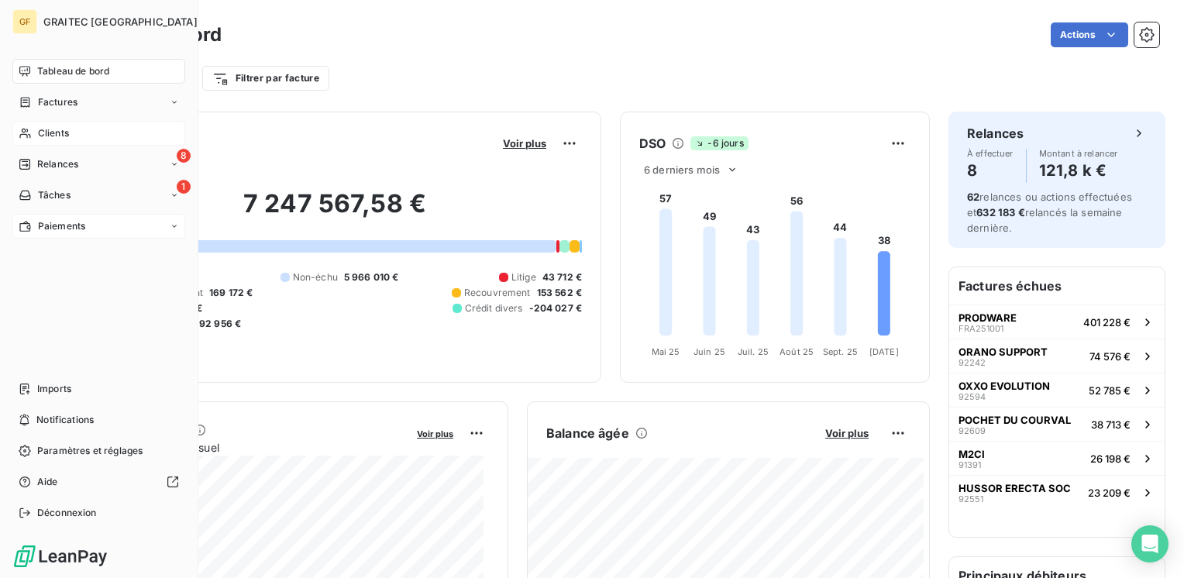
click at [53, 132] on span "Clients" at bounding box center [53, 133] width 31 height 14
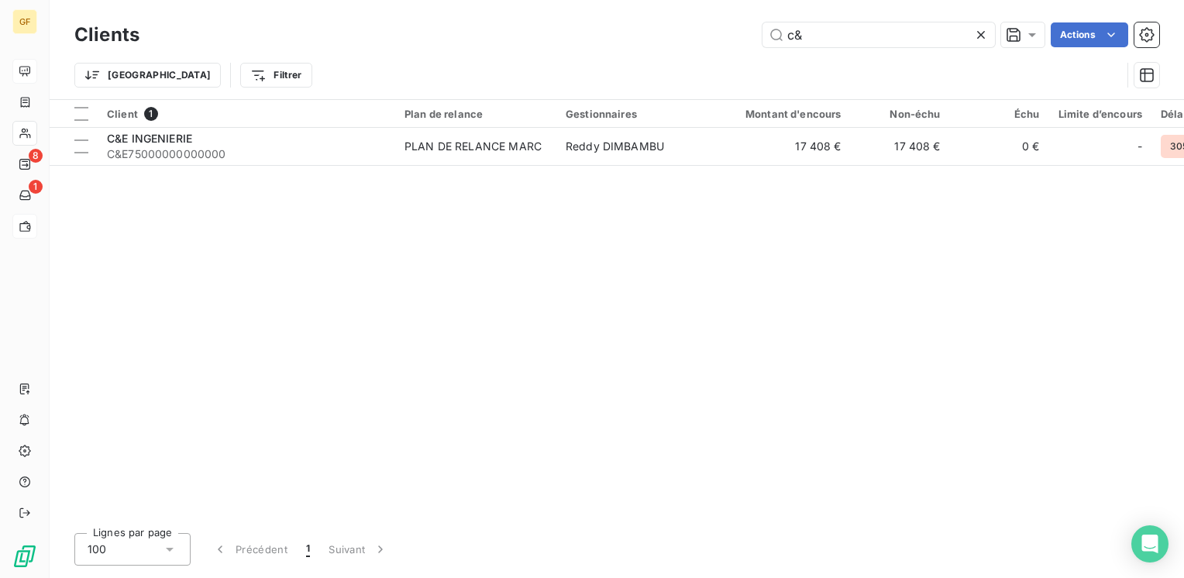
drag, startPoint x: 871, startPoint y: 36, endPoint x: 555, endPoint y: 34, distance: 316.0
click at [520, 40] on div "c& Actions" at bounding box center [658, 34] width 1001 height 25
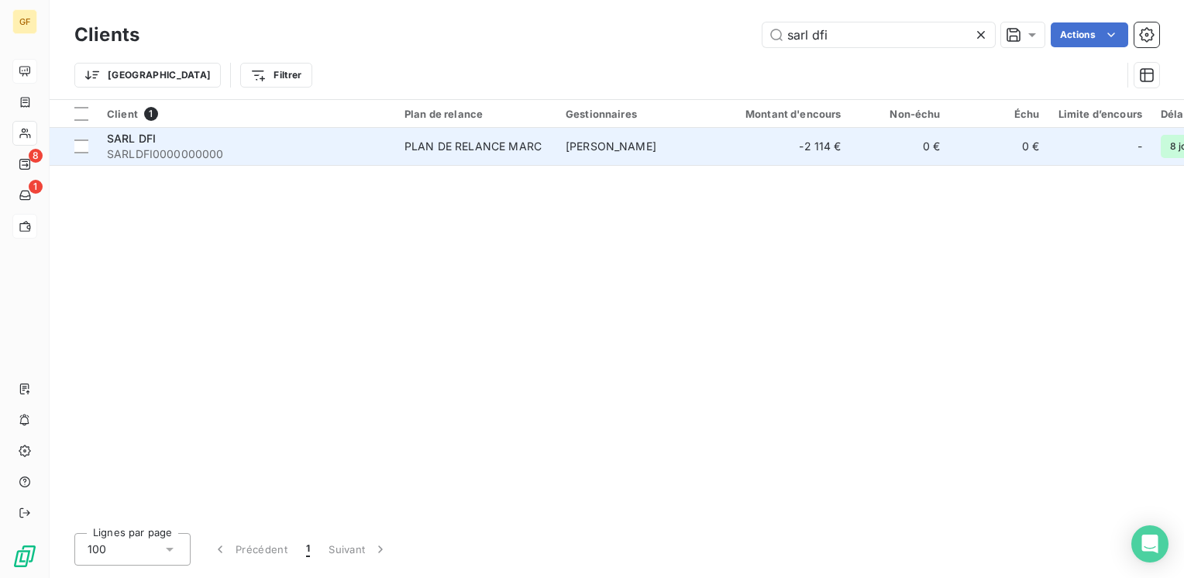
type input "sarl dfi"
click at [209, 147] on span "SARLDFI0000000000" at bounding box center [246, 153] width 279 height 15
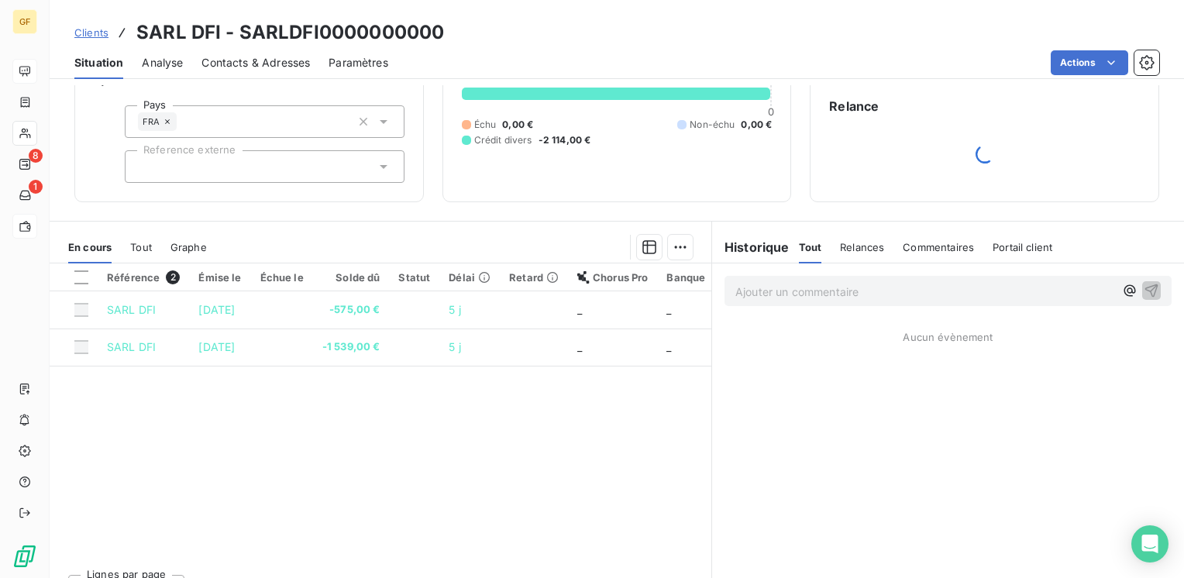
scroll to position [162, 0]
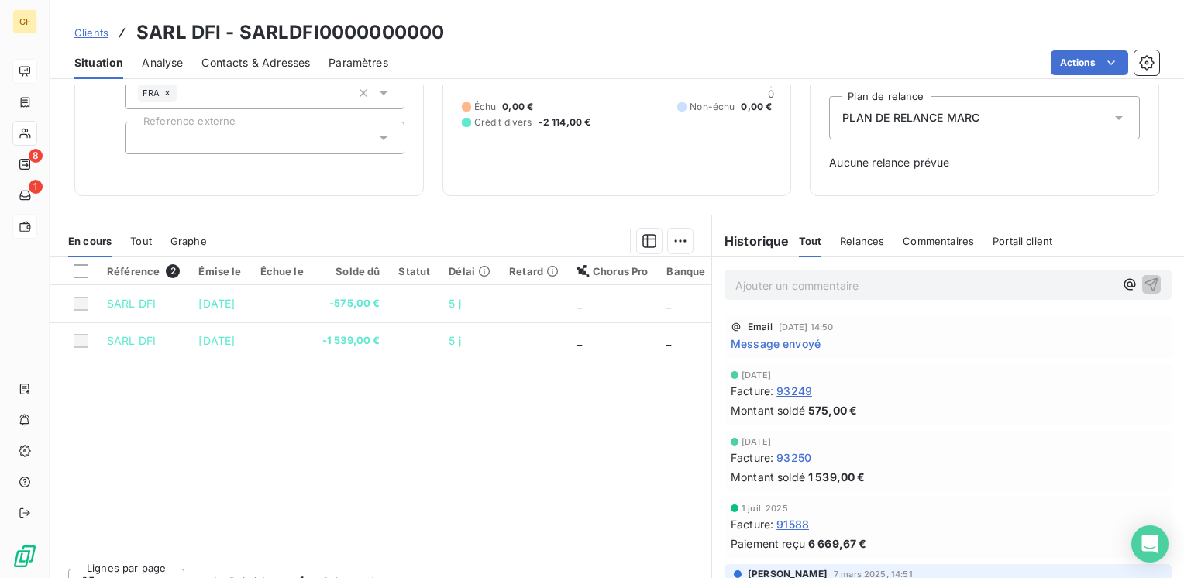
click at [755, 280] on p "Ajouter un commentaire ﻿" at bounding box center [924, 285] width 379 height 19
click at [805, 279] on span "RIB TRANMIS SUR FICHIER REMBOURSEMENT" at bounding box center [858, 283] width 246 height 13
click at [844, 277] on span "RIB TRANMIS ET DEMEANDE SUR FICHIER REMBOURSEMENT" at bounding box center [898, 283] width 326 height 13
click at [1145, 283] on icon "button" at bounding box center [1151, 283] width 13 height 13
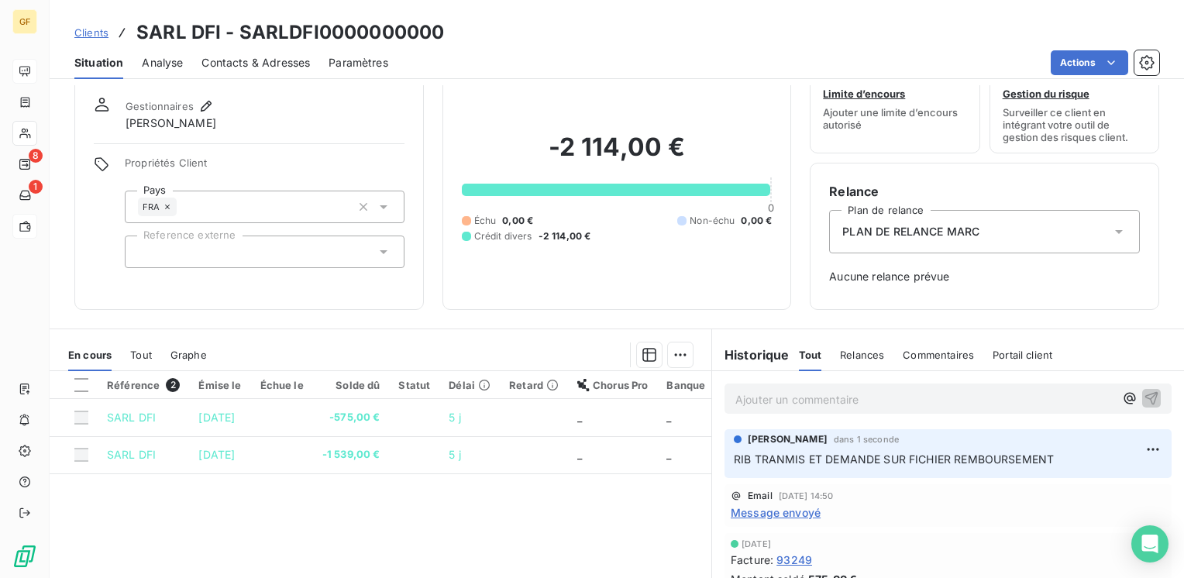
scroll to position [0, 0]
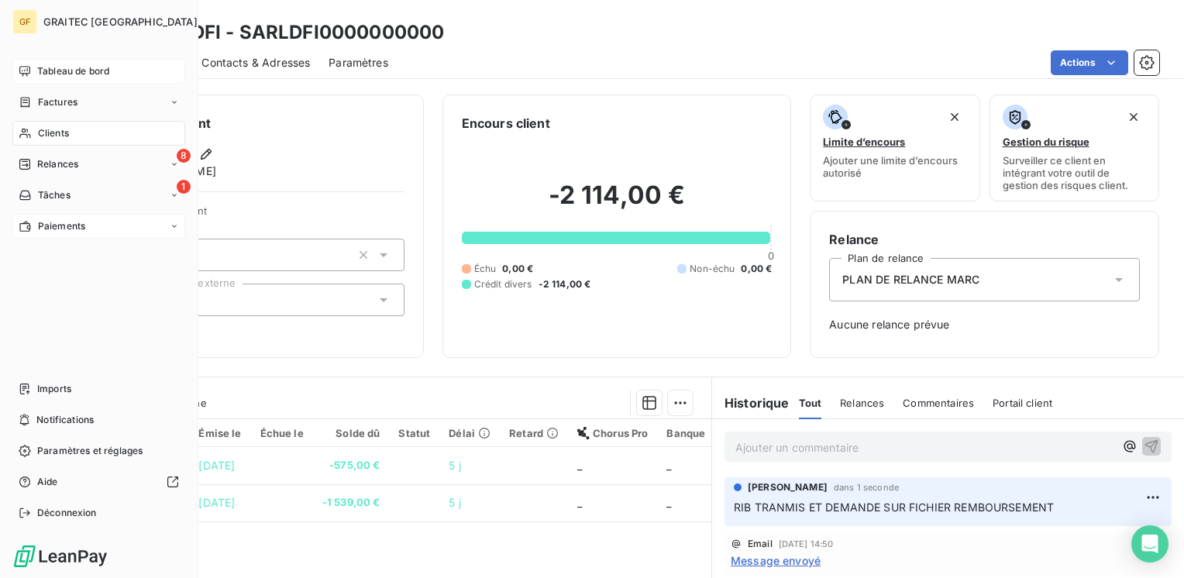
click at [63, 68] on span "Tableau de bord" at bounding box center [73, 71] width 72 height 14
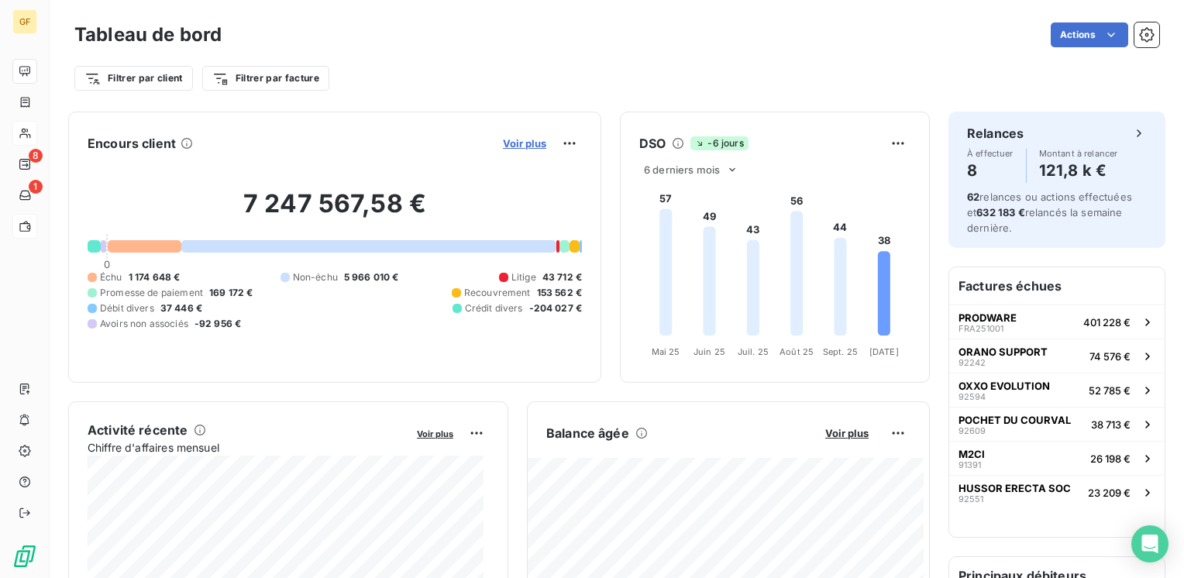
click at [519, 149] on span "Voir plus" at bounding box center [524, 143] width 43 height 12
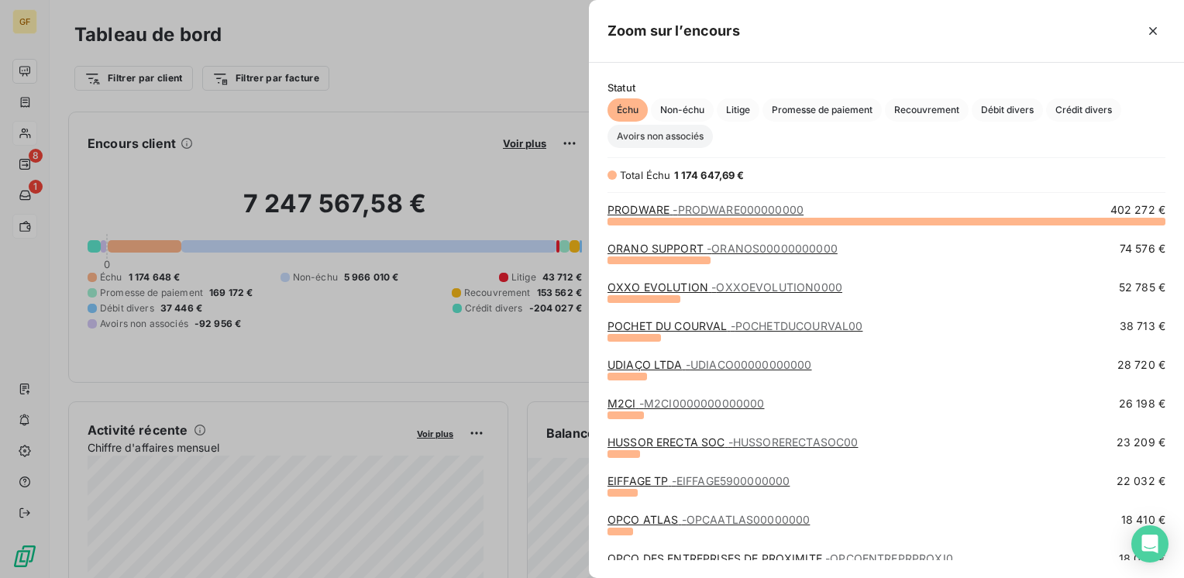
scroll to position [345, 582]
click at [682, 249] on link "ORANO SUPPORT - ORANOS00000000000" at bounding box center [722, 248] width 230 height 13
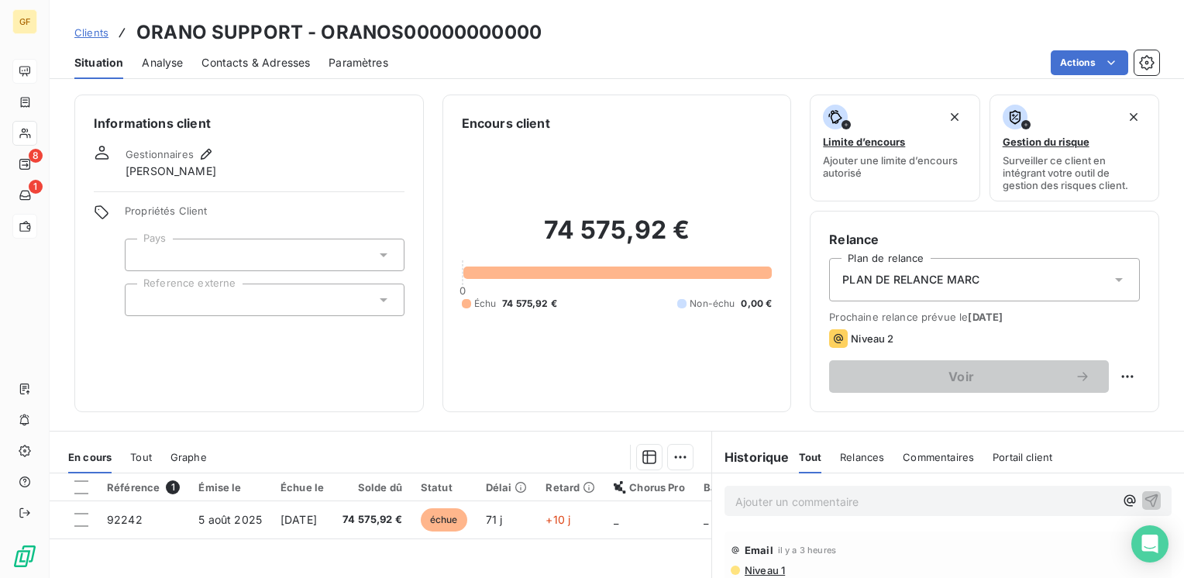
click at [283, 66] on span "Contacts & Adresses" at bounding box center [255, 62] width 108 height 15
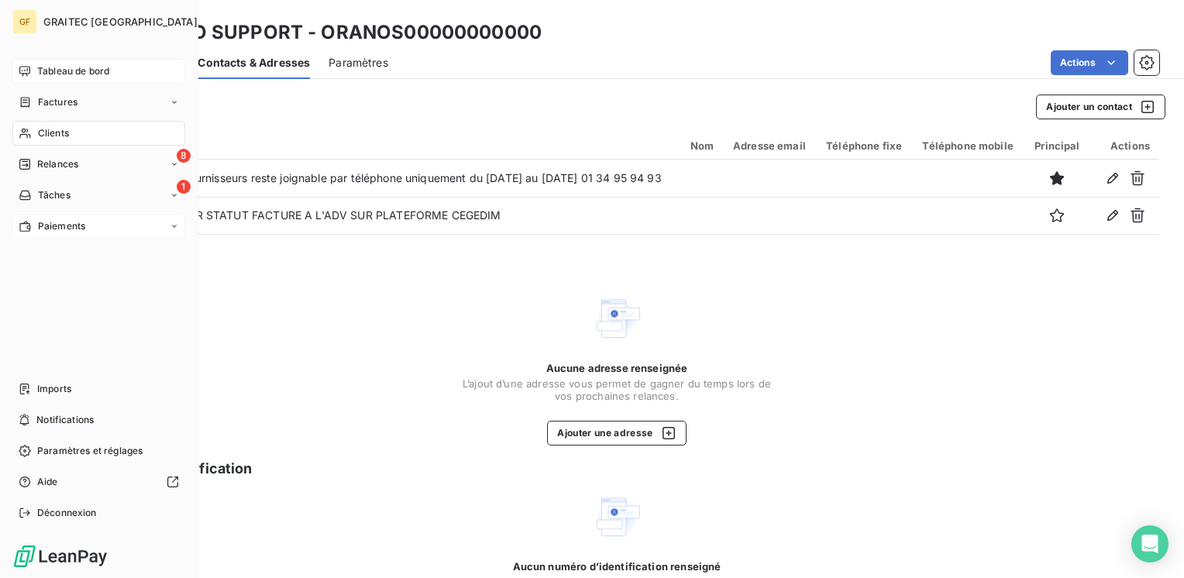
drag, startPoint x: 54, startPoint y: 67, endPoint x: 149, endPoint y: 77, distance: 95.1
click at [55, 67] on span "Tableau de bord" at bounding box center [73, 71] width 72 height 14
